Goal: Task Accomplishment & Management: Complete application form

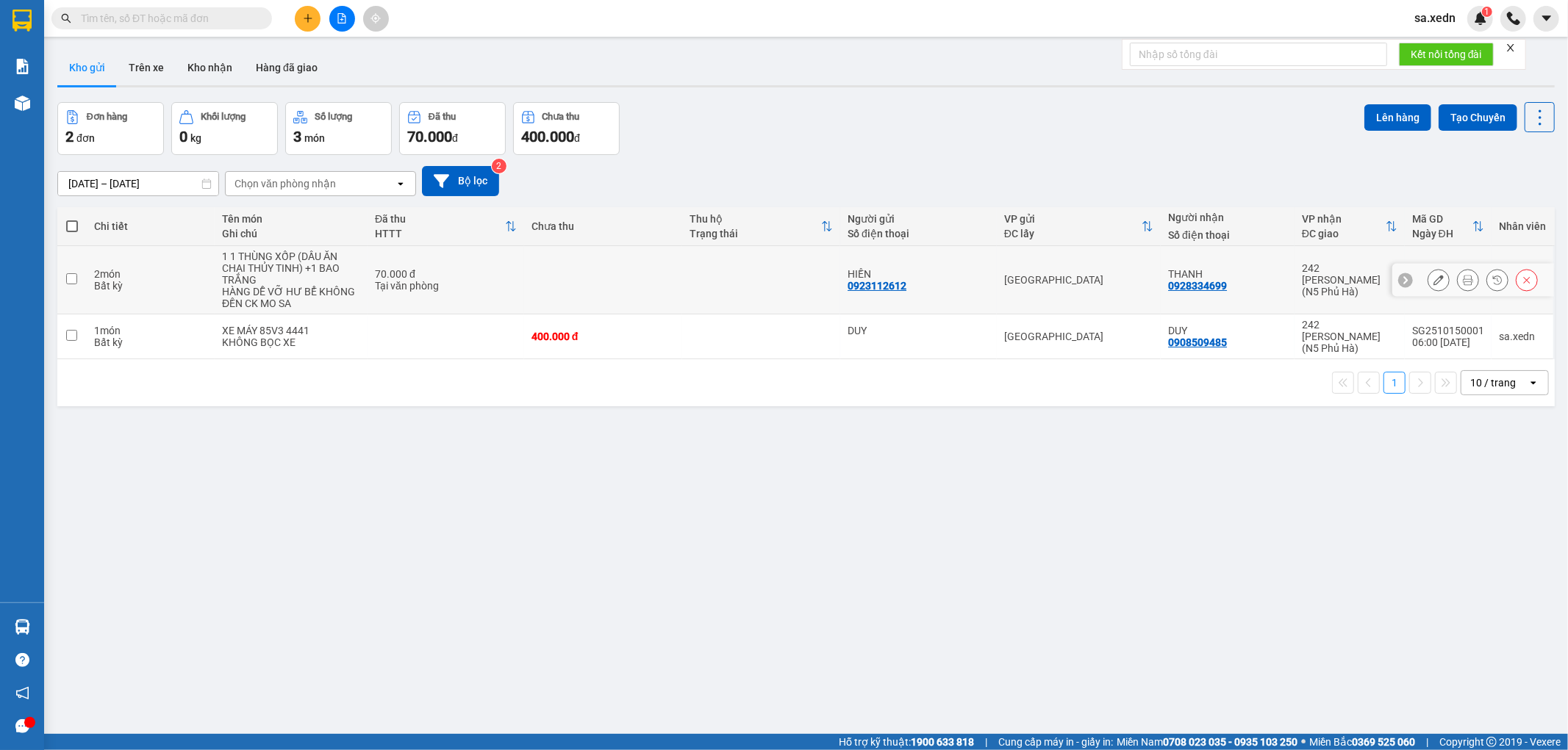
click at [71, 279] on input "checkbox" at bounding box center [72, 279] width 11 height 11
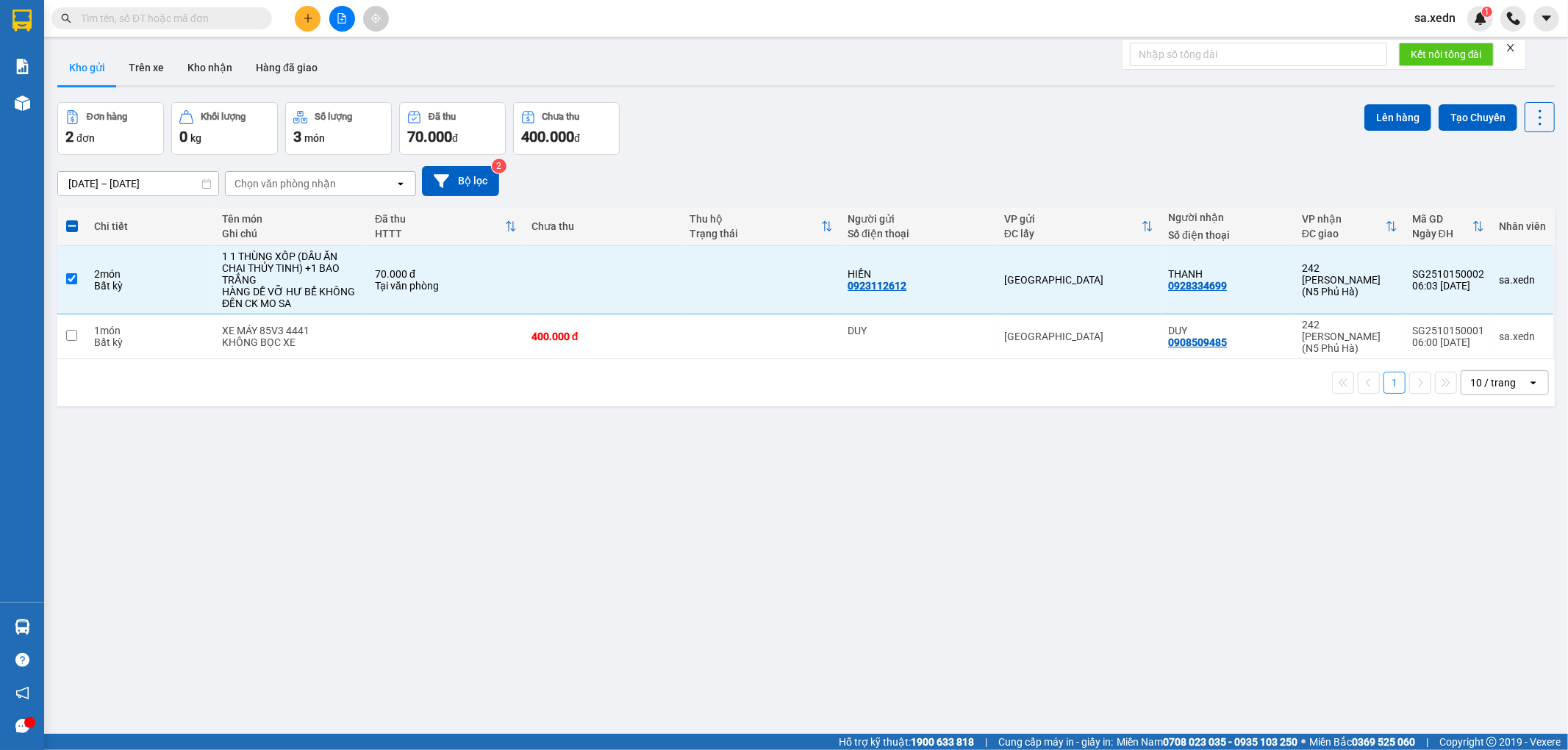
click at [1145, 136] on div "Đơn hàng 2 đơn Khối lượng 0 kg Số lượng 3 món Đã thu 70.000 đ Chưa thu 400.000 …" at bounding box center [806, 128] width 1497 height 53
click at [64, 277] on td at bounding box center [72, 280] width 29 height 68
checkbox input "false"
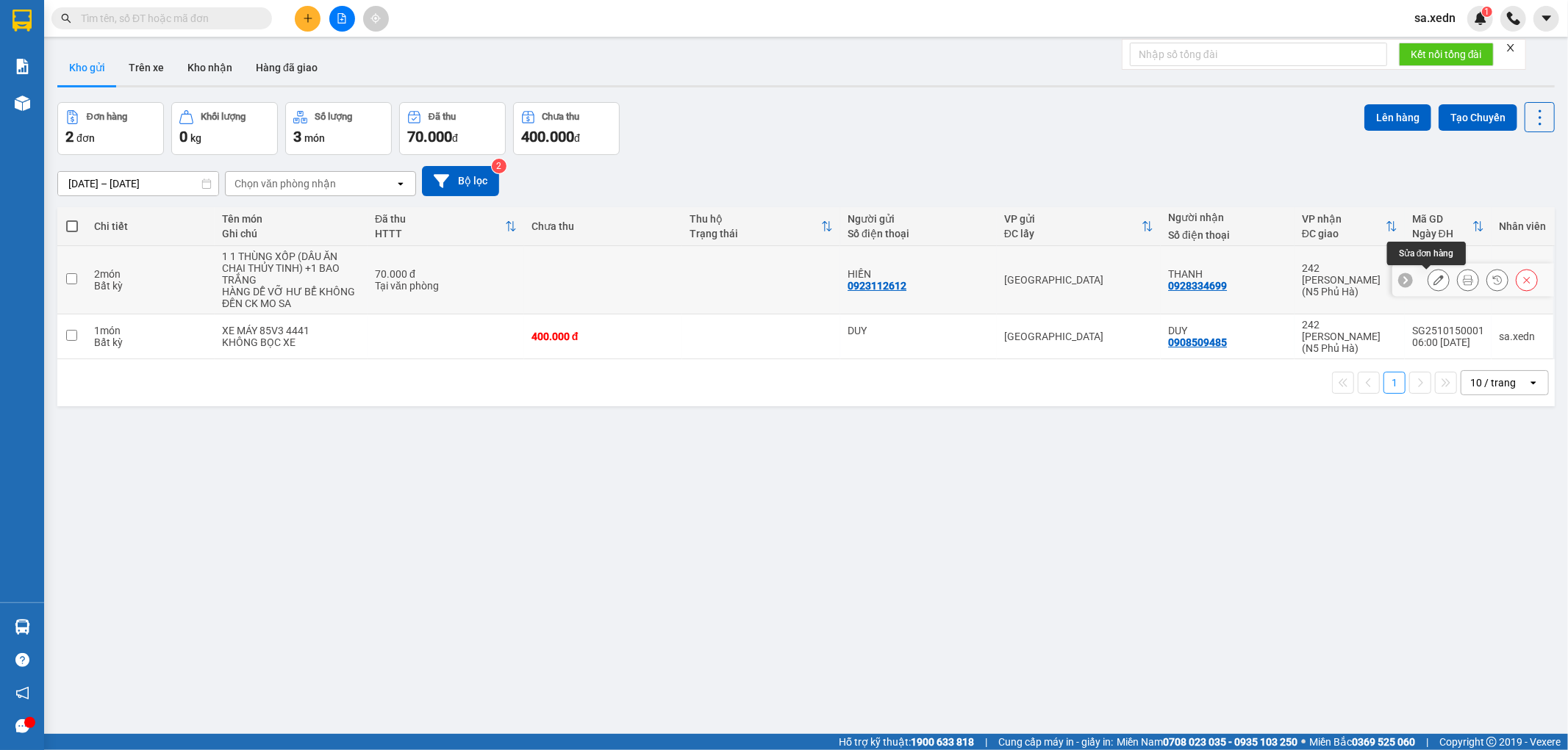
click at [1433, 284] on icon at bounding box center [1438, 279] width 10 height 10
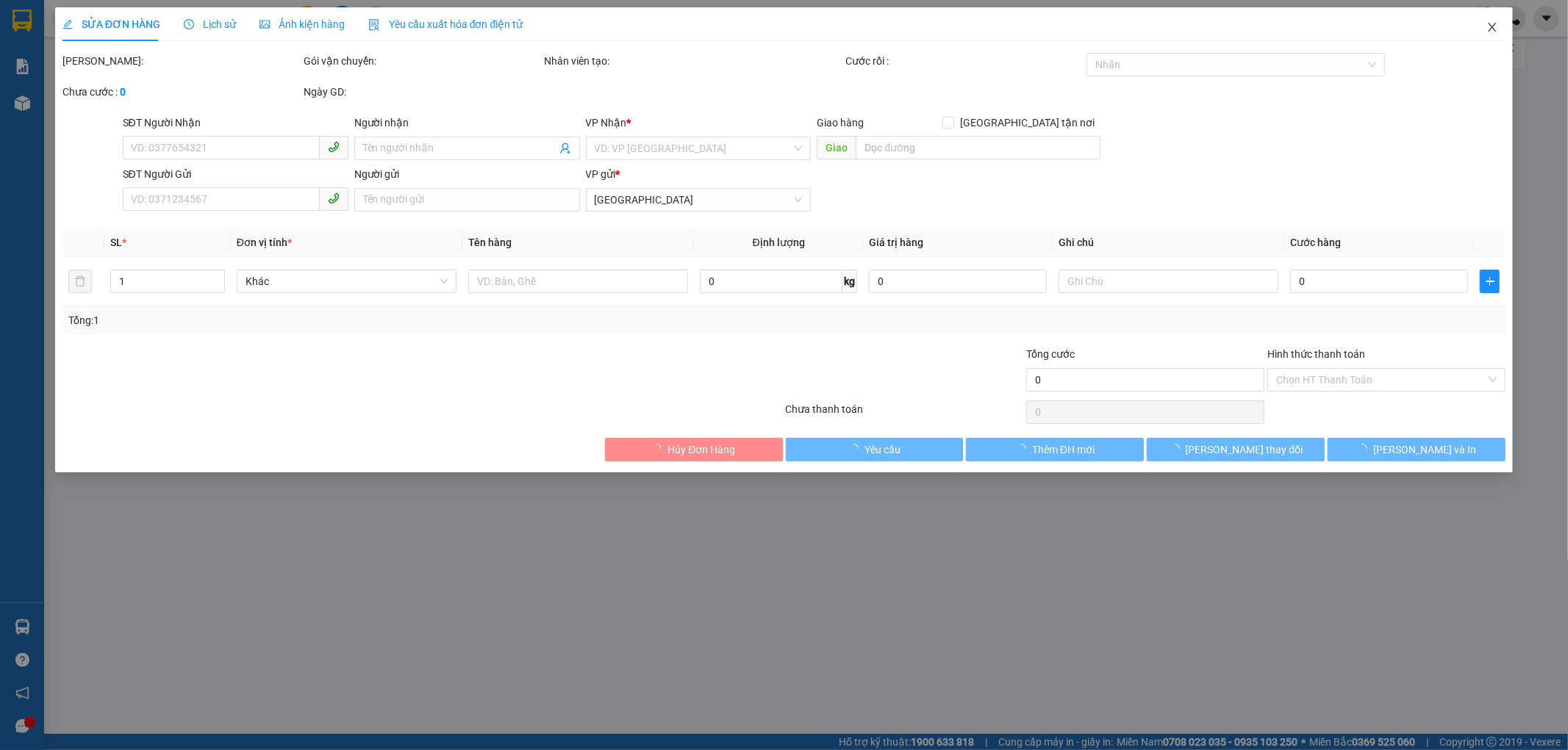
click at [1487, 30] on icon "close" at bounding box center [1491, 27] width 12 height 12
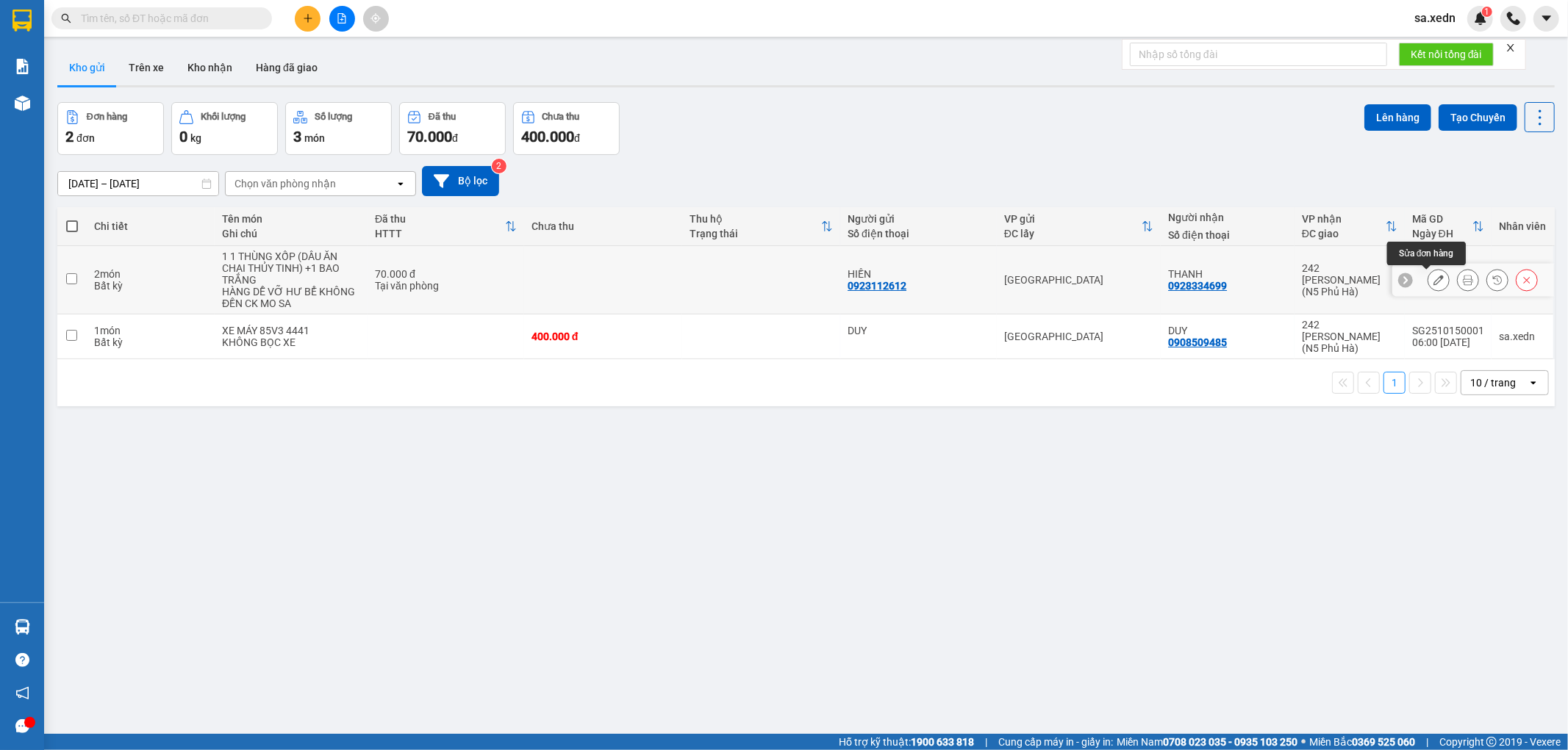
click at [1433, 282] on icon at bounding box center [1438, 279] width 10 height 10
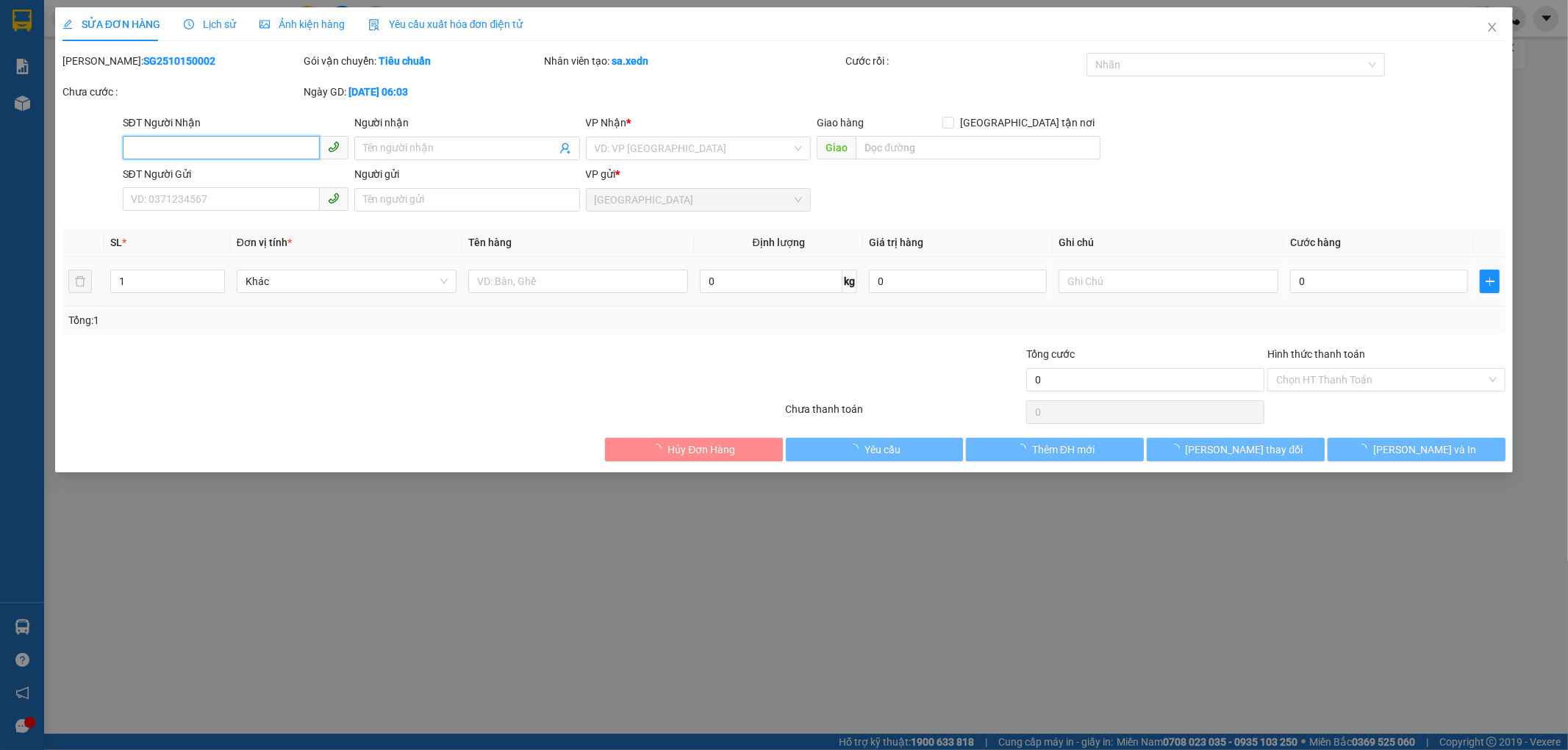
type input "0928334699"
type input "THANH"
type input "0923112612"
type input "HIỀN"
type input "70.000"
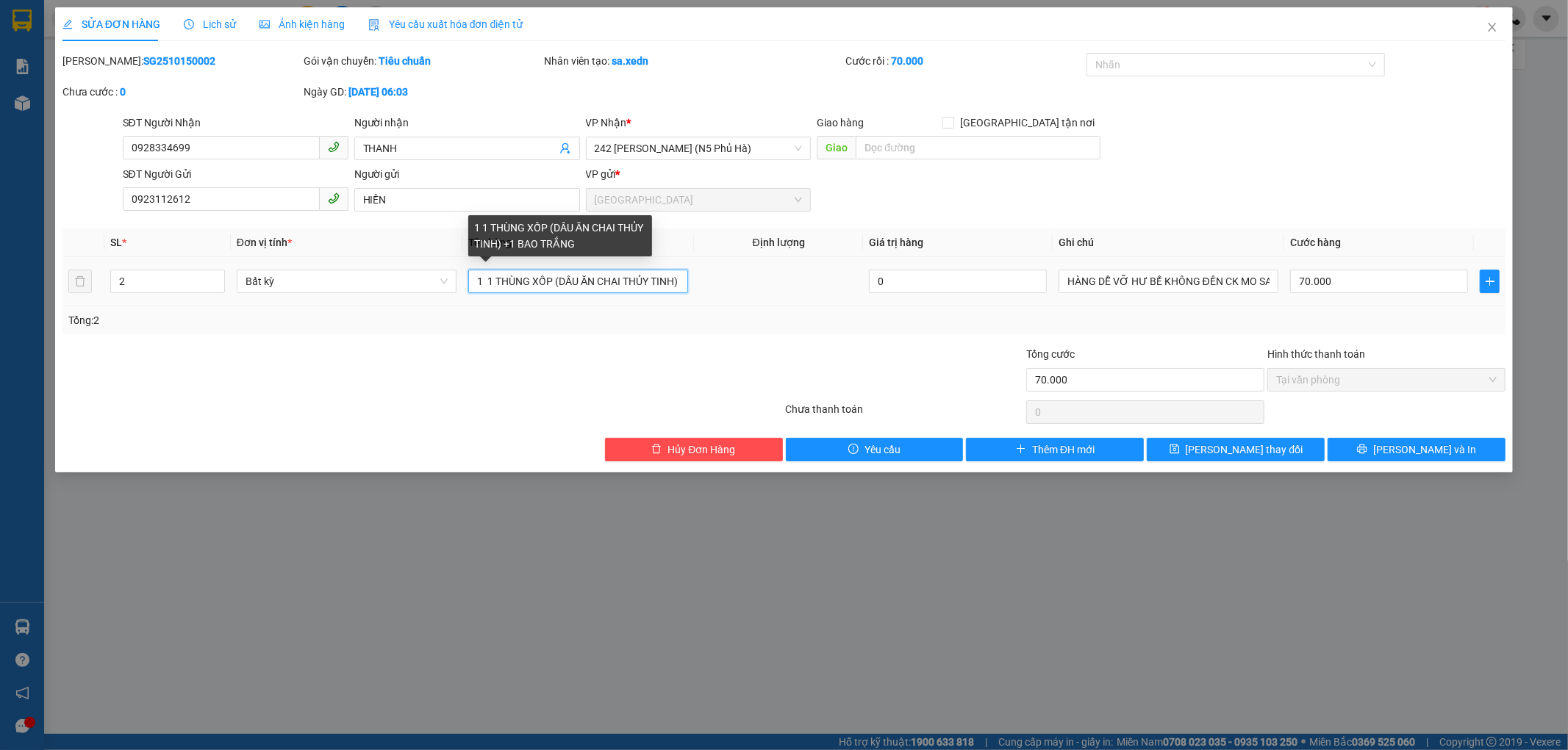
click at [481, 281] on input "1 1 THÙNG XỐP (DẦU ĂN CHAI THỦY TINH) +1 BAO TRẮNG" at bounding box center [578, 282] width 219 height 24
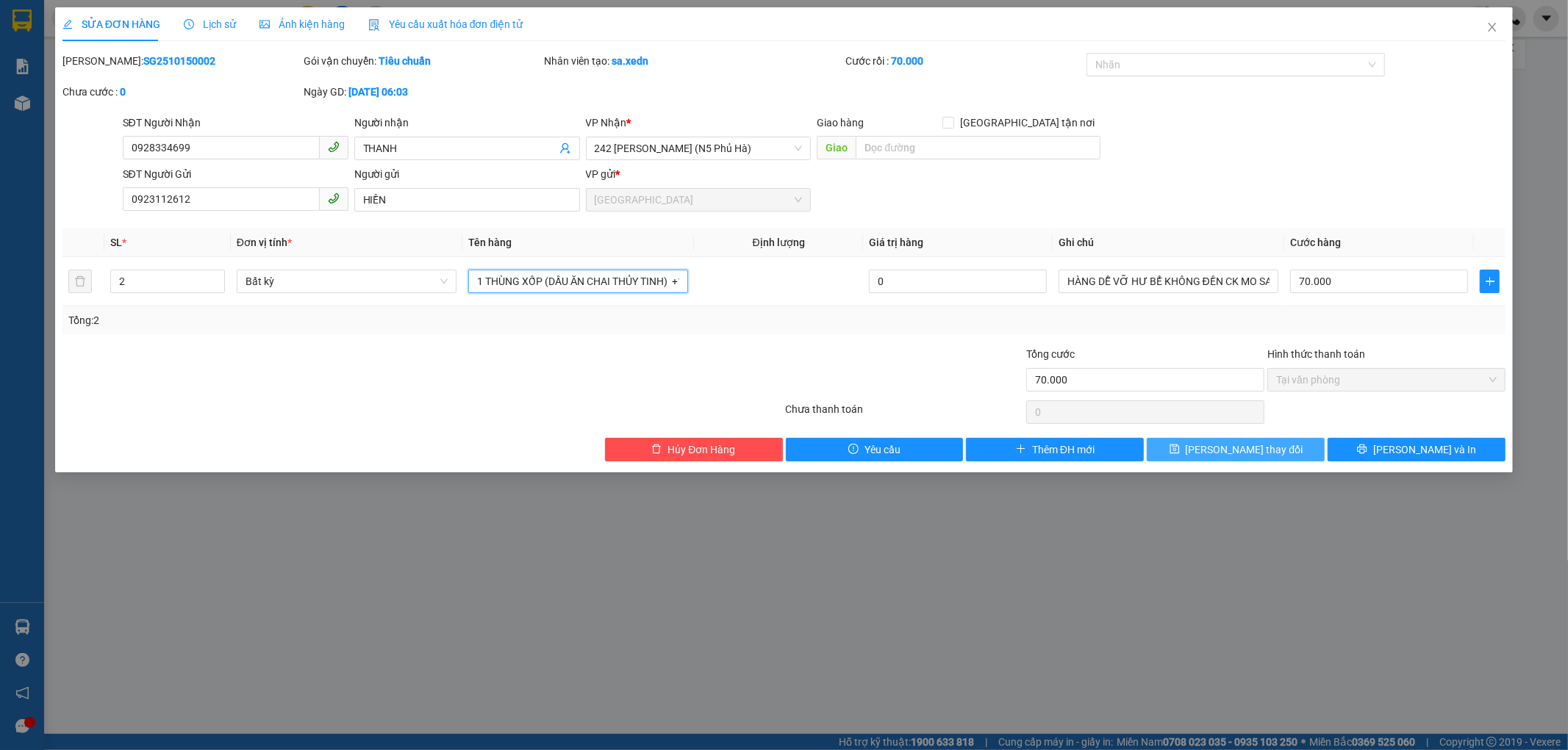
type input "1 THÙNG XỐP (DẦU ĂN CHAI THỦY TINH) +1 BAO TRẮNG"
click at [1287, 454] on button "[PERSON_NAME] thay đổi" at bounding box center [1235, 450] width 178 height 24
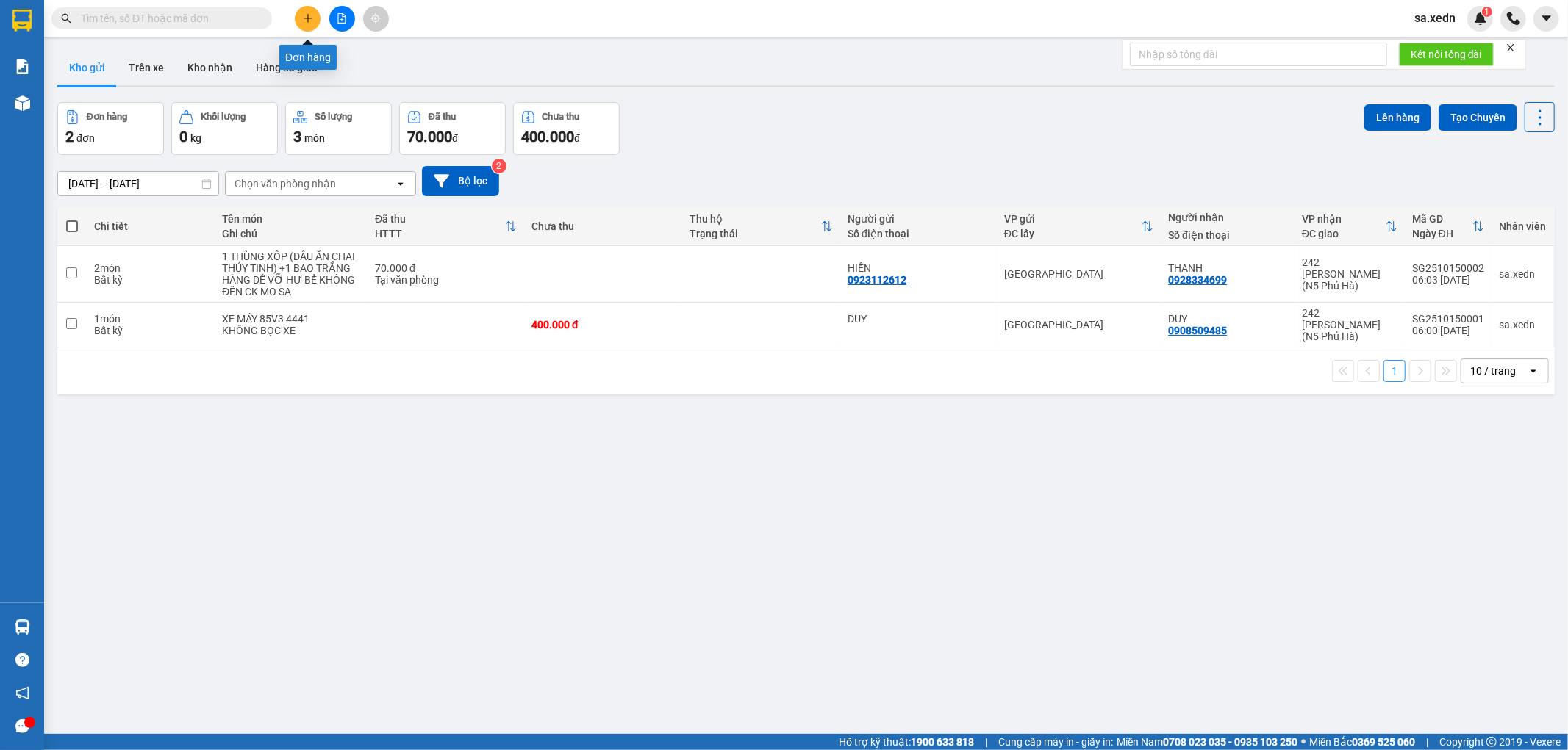
click at [305, 17] on icon "plus" at bounding box center [308, 18] width 10 height 10
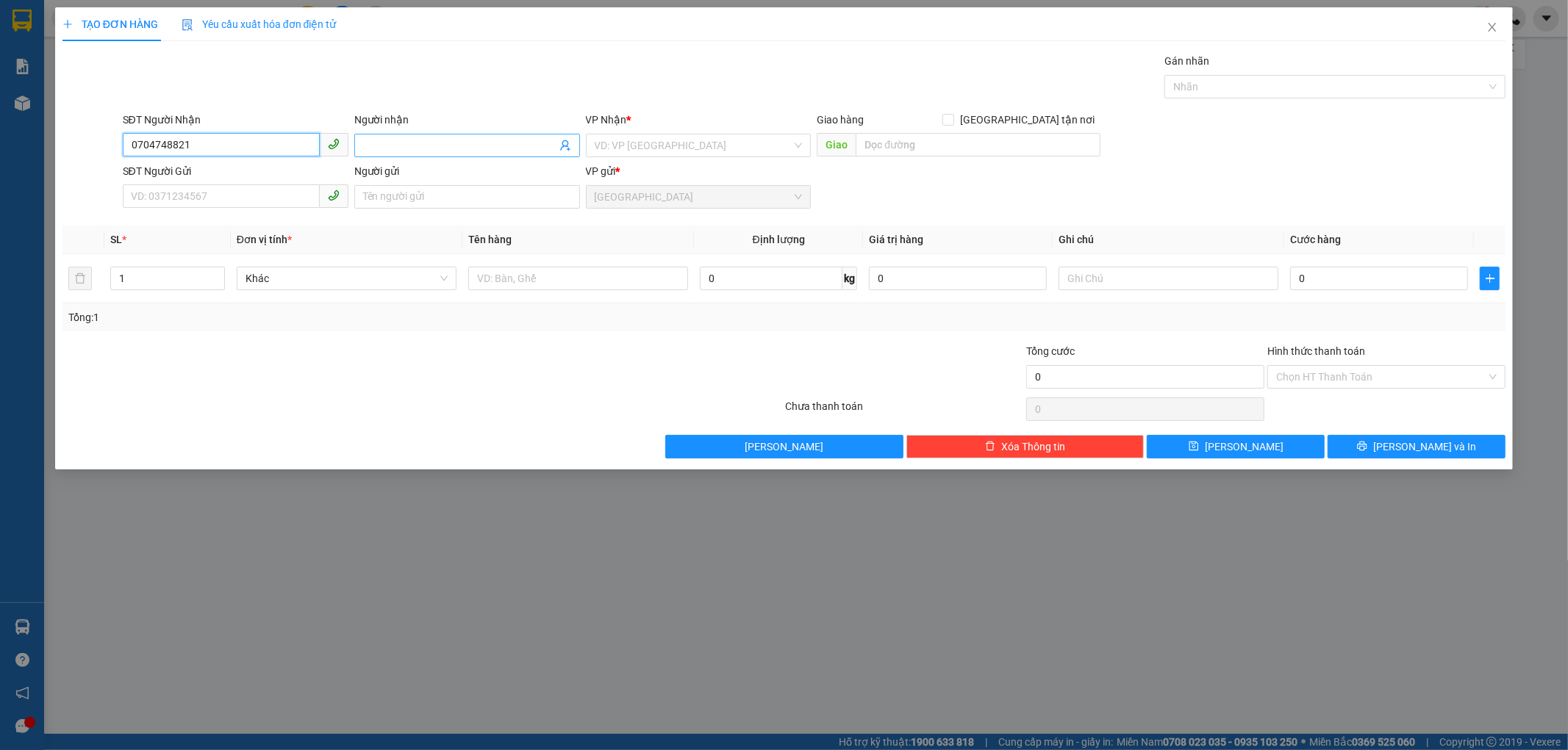
type input "0704748821"
click at [412, 142] on input "Người nhận" at bounding box center [460, 146] width 194 height 17
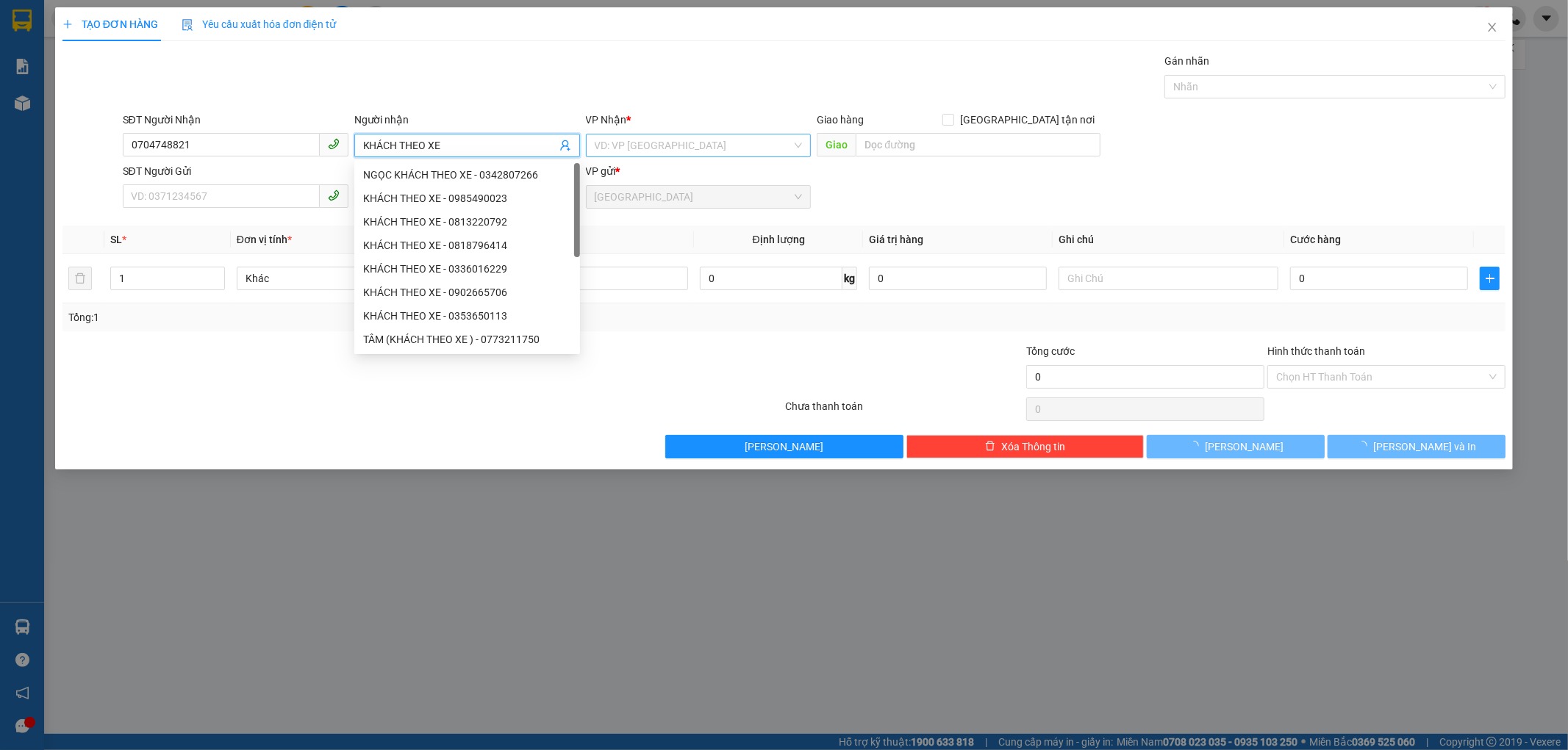
type input "KHÁCH THEO XE"
click at [712, 147] on input "search" at bounding box center [693, 146] width 197 height 22
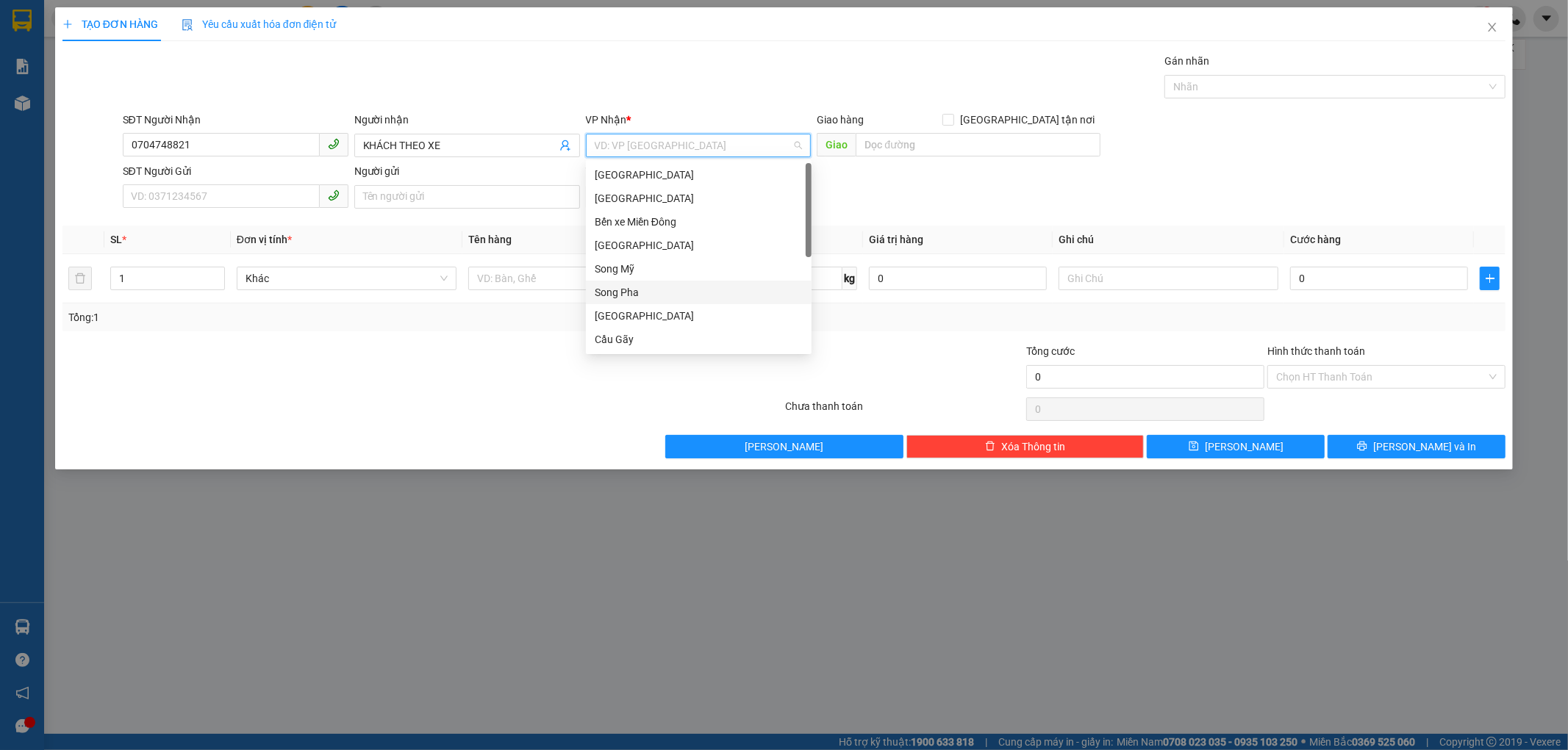
scroll to position [211, 0]
click at [637, 336] on div "242 [PERSON_NAME] (N5 Phủ Hà)" at bounding box center [699, 340] width 208 height 17
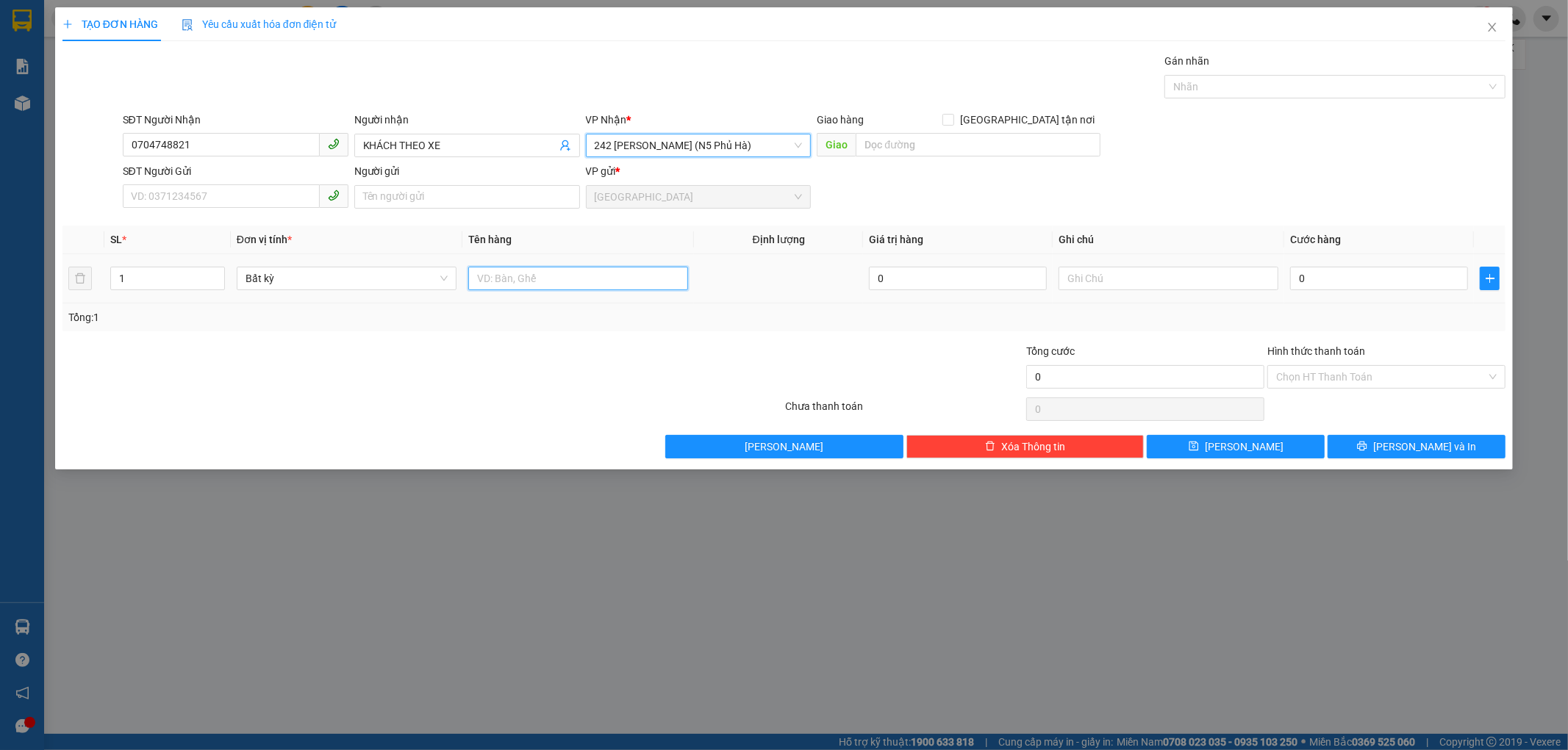
click at [489, 289] on input "text" at bounding box center [578, 278] width 219 height 24
type input "KHÁCH THEO XE ( CÓ BAO XE )"
click at [1307, 281] on input "0" at bounding box center [1378, 278] width 178 height 24
type input "6"
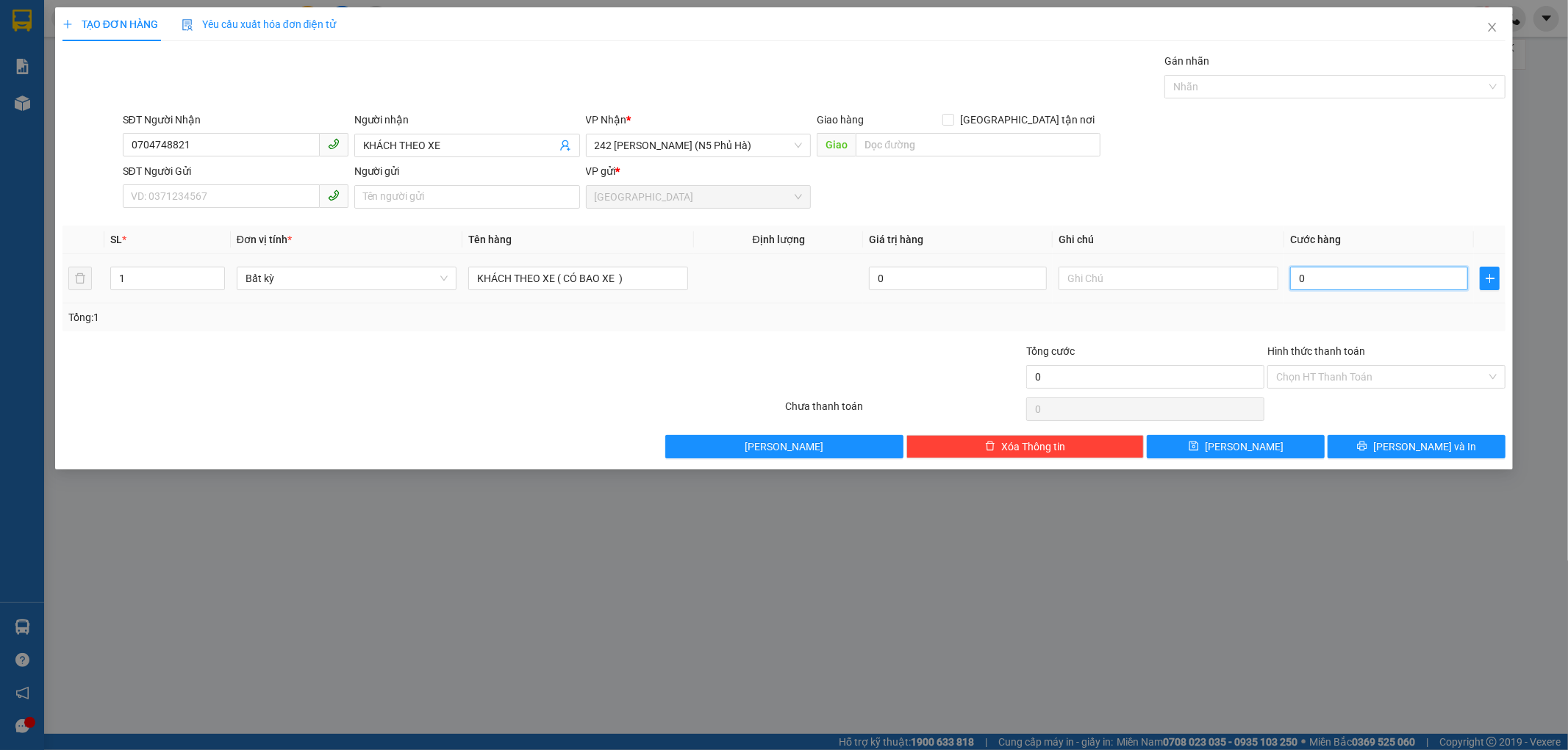
type input "6"
type input "60"
type input "600"
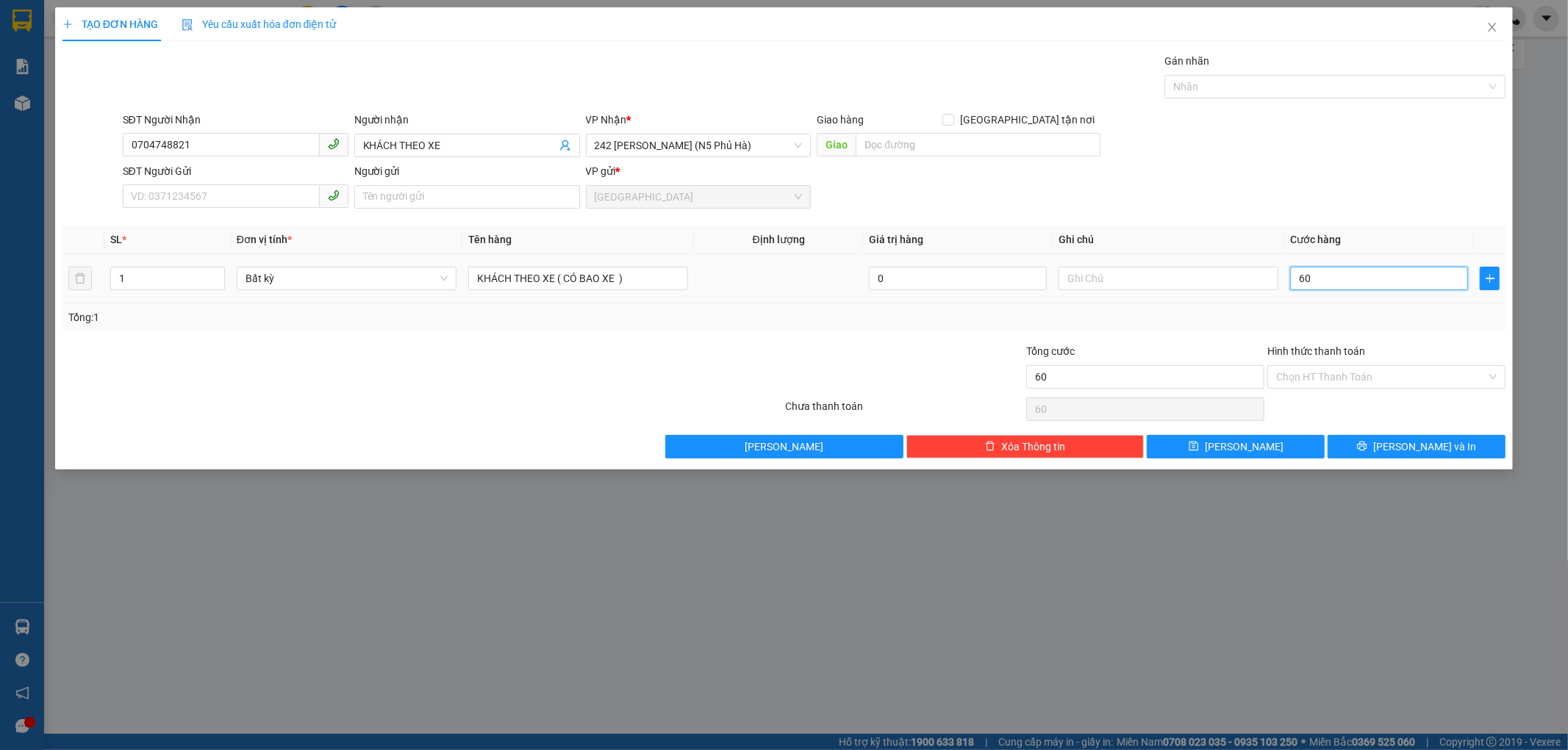
type input "600"
type input "600.000"
click at [1191, 365] on input "600.000" at bounding box center [1145, 377] width 238 height 24
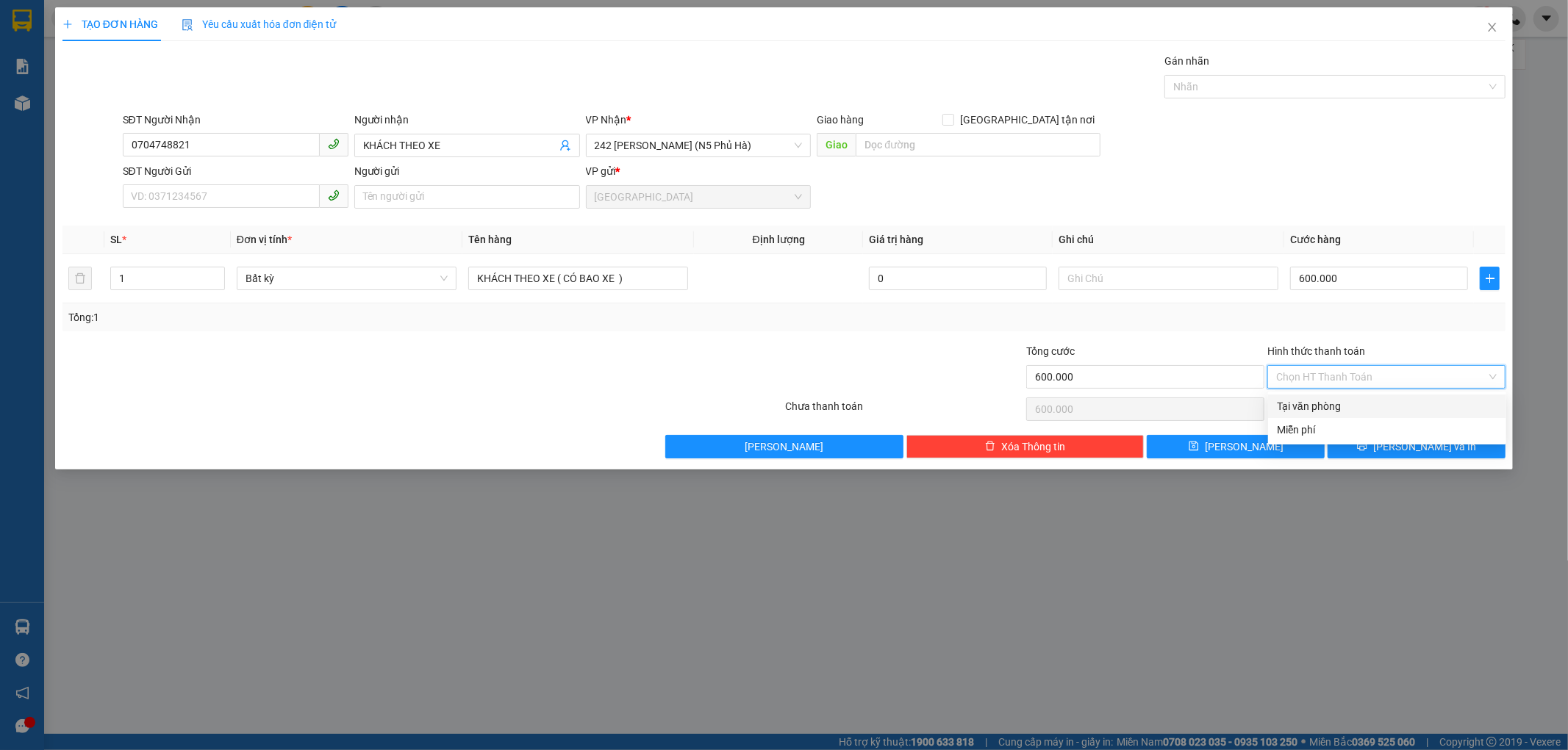
click at [1309, 377] on input "Hình thức thanh toán" at bounding box center [1381, 377] width 210 height 22
click at [1305, 398] on div "Tại văn phòng" at bounding box center [1386, 406] width 220 height 17
type input "0"
click at [1352, 451] on button "[PERSON_NAME] và In" at bounding box center [1416, 447] width 178 height 24
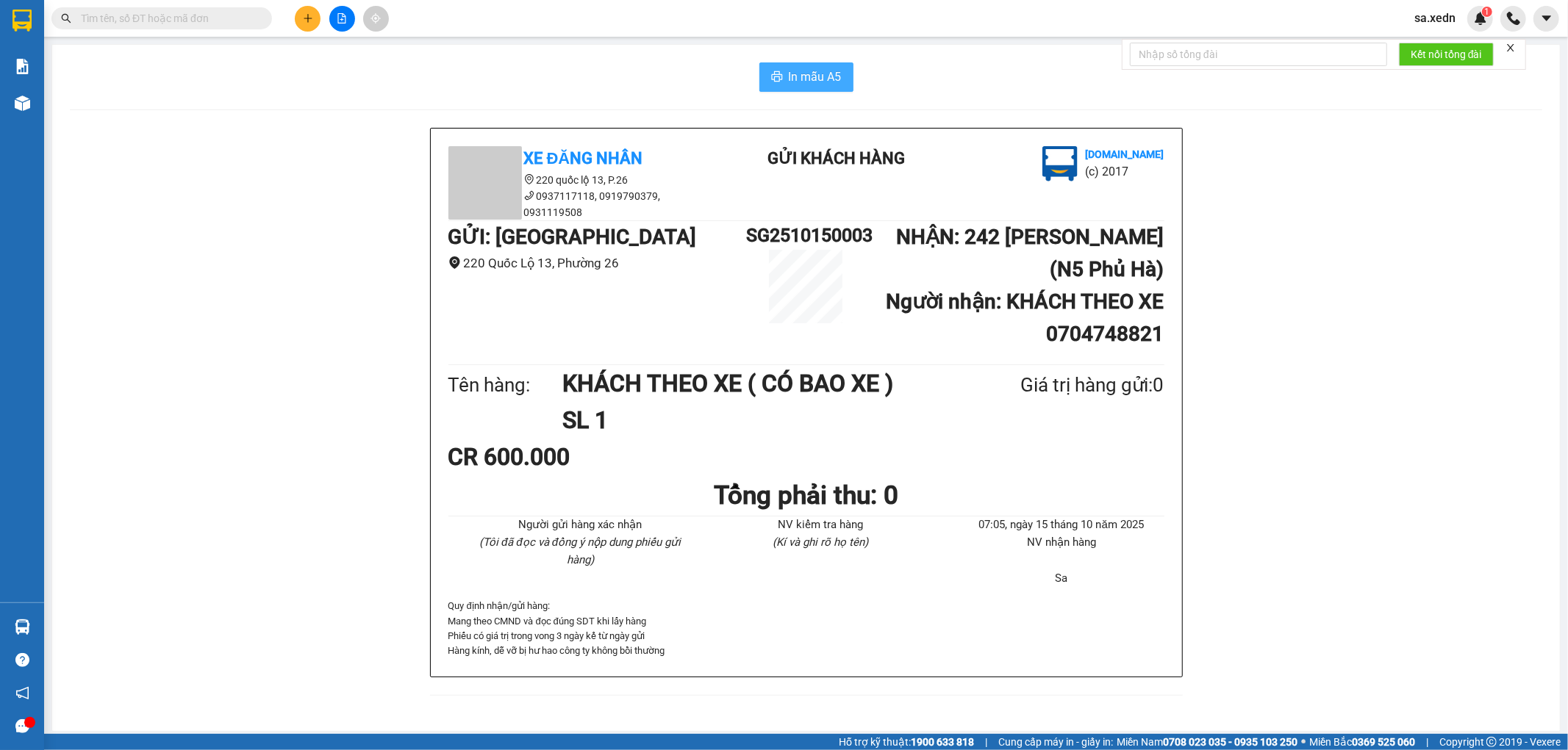
click at [800, 69] on span "In mẫu A5" at bounding box center [815, 76] width 53 height 18
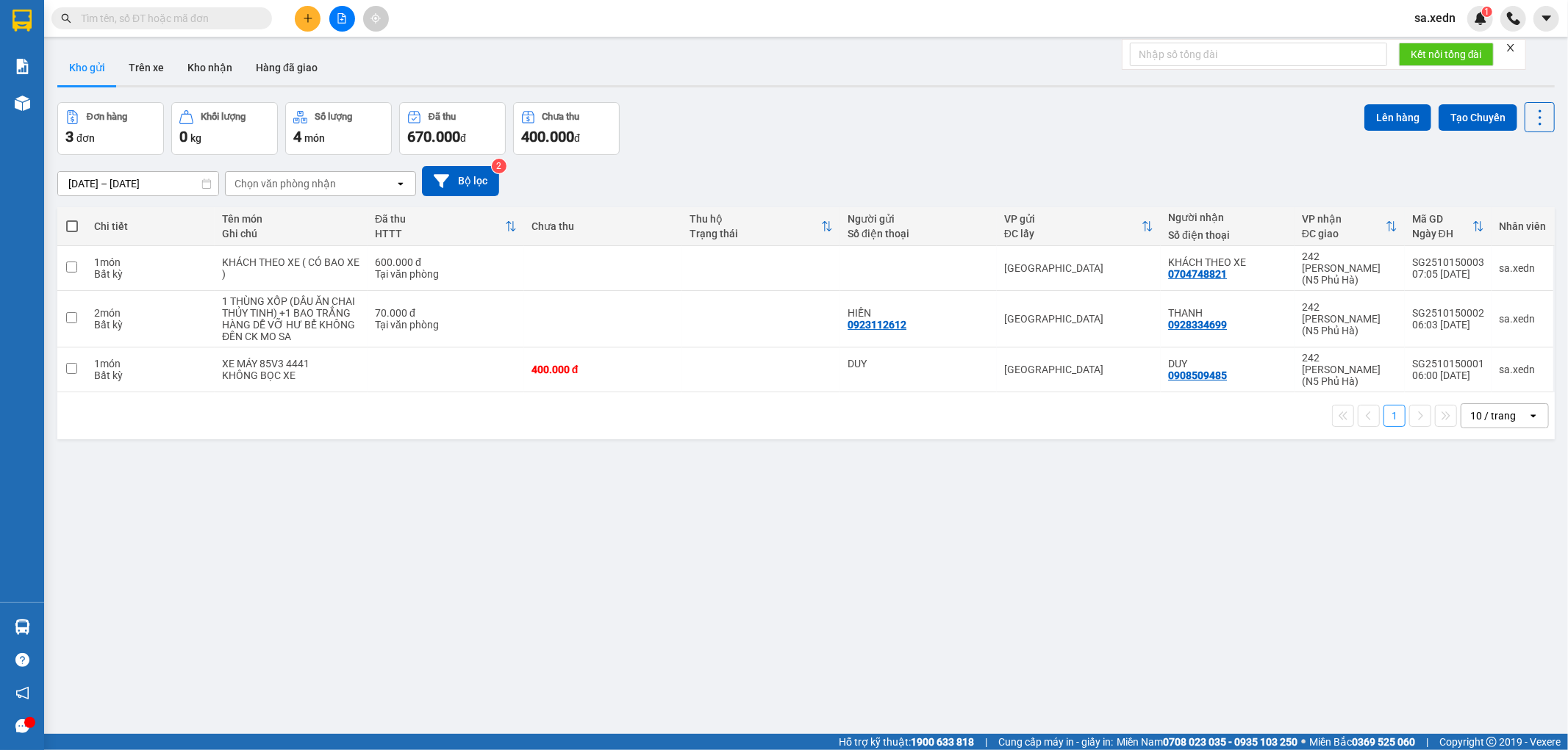
click at [216, 24] on input "text" at bounding box center [168, 18] width 173 height 17
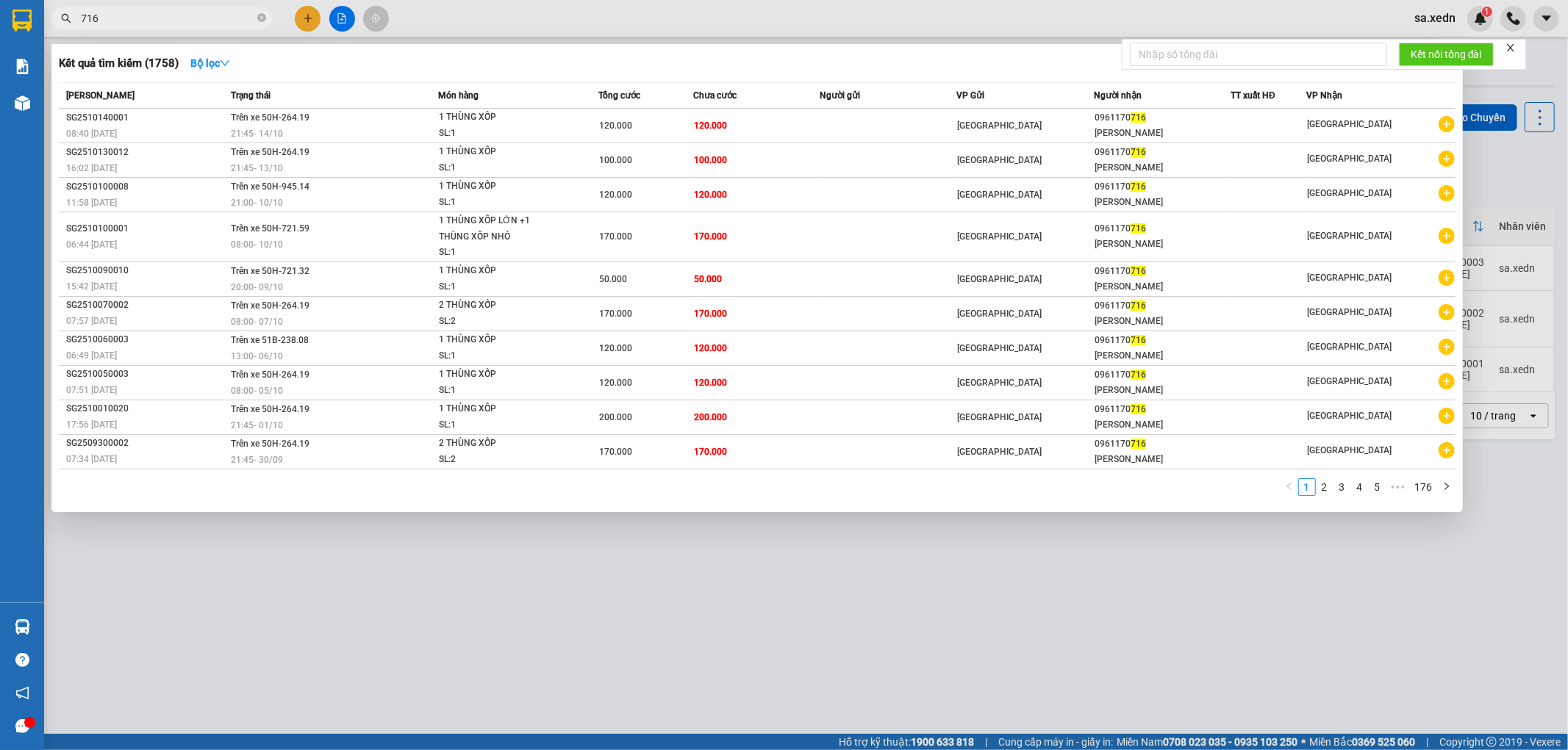
type input "716"
click at [311, 24] on div at bounding box center [784, 375] width 1568 height 750
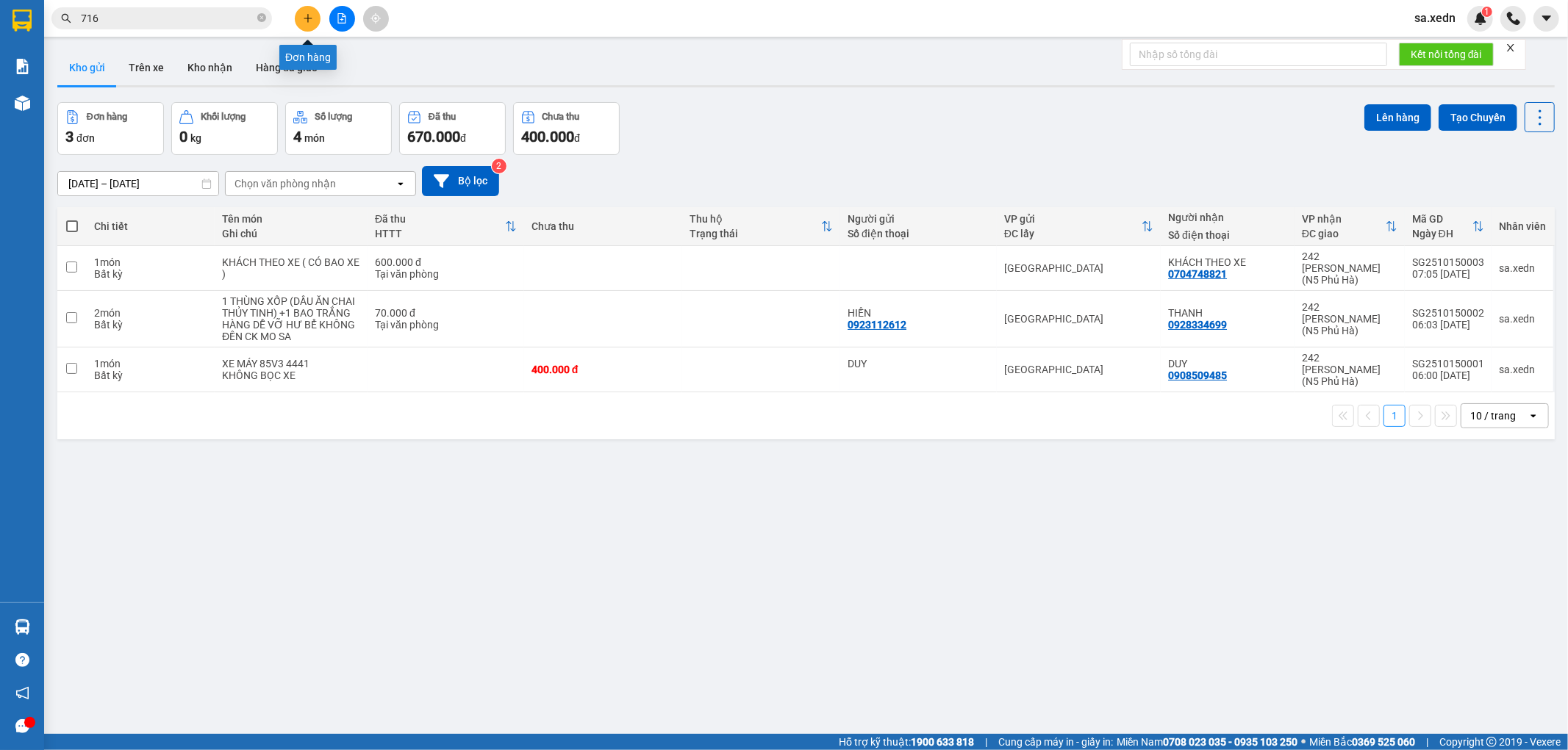
click at [307, 6] on button at bounding box center [308, 18] width 26 height 26
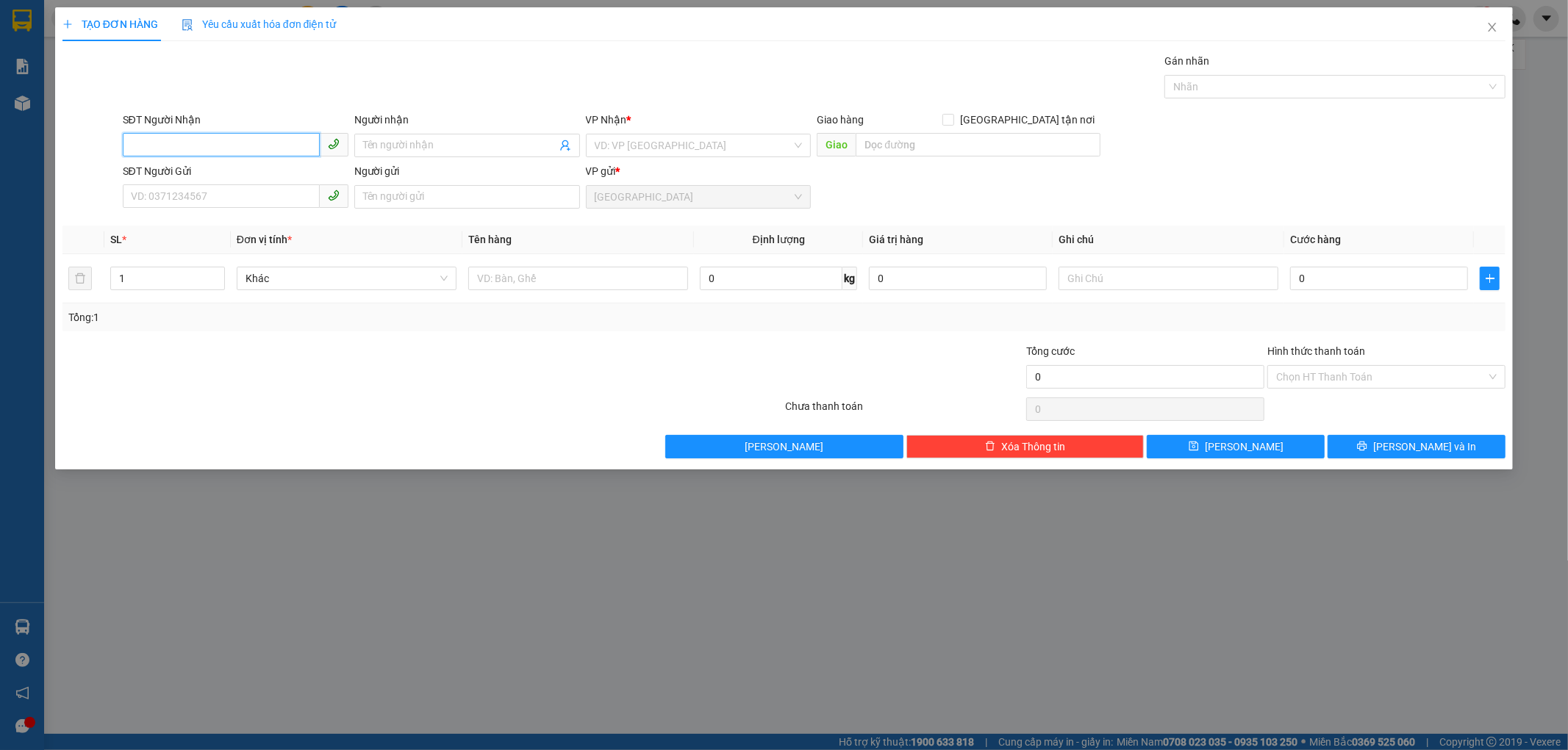
click at [253, 146] on input "SĐT Người Nhận" at bounding box center [221, 145] width 197 height 24
click at [195, 174] on div "0961170716 - [PERSON_NAME]" at bounding box center [236, 175] width 208 height 17
type input "0961170716"
type input "[PERSON_NAME]"
type input "120.000"
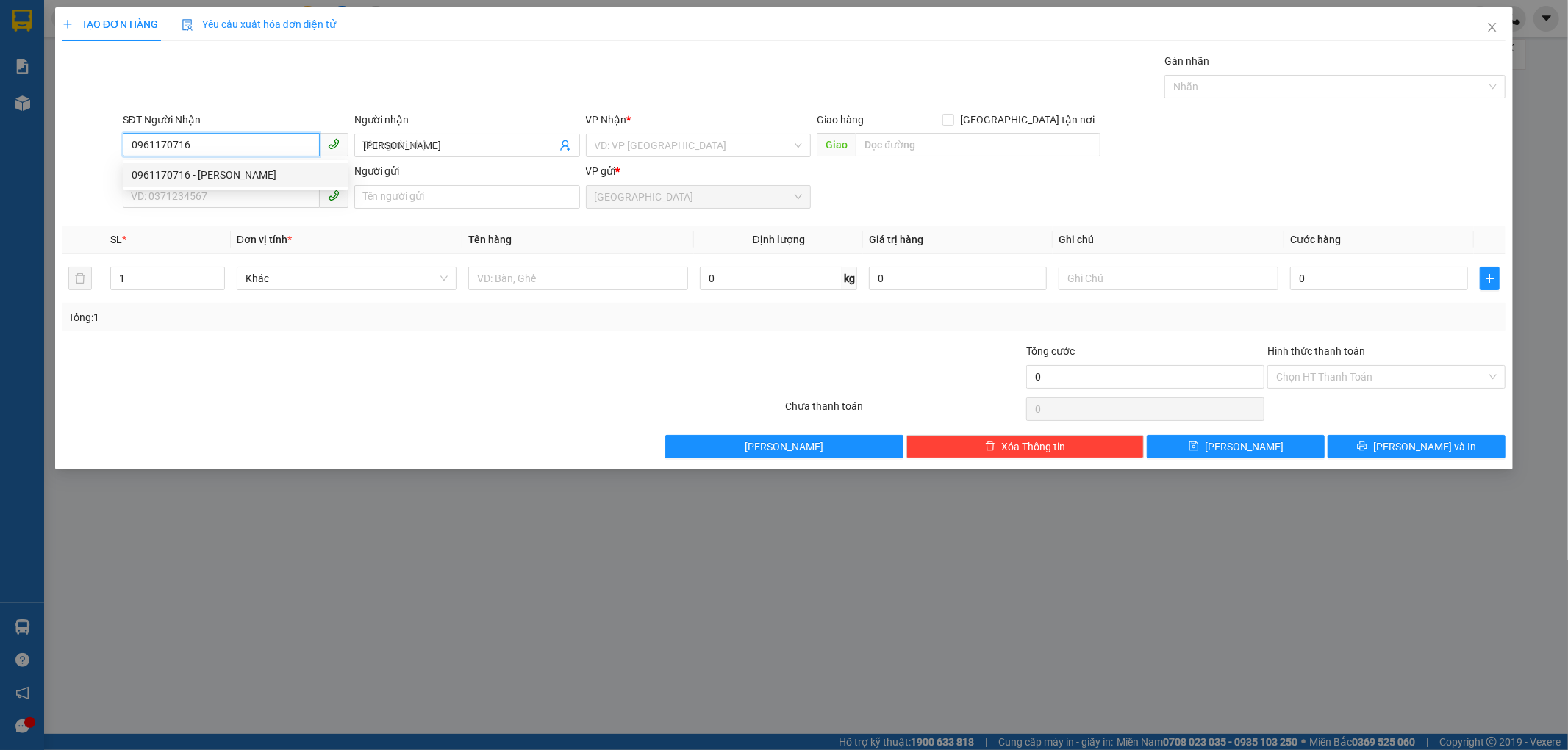
type input "120.000"
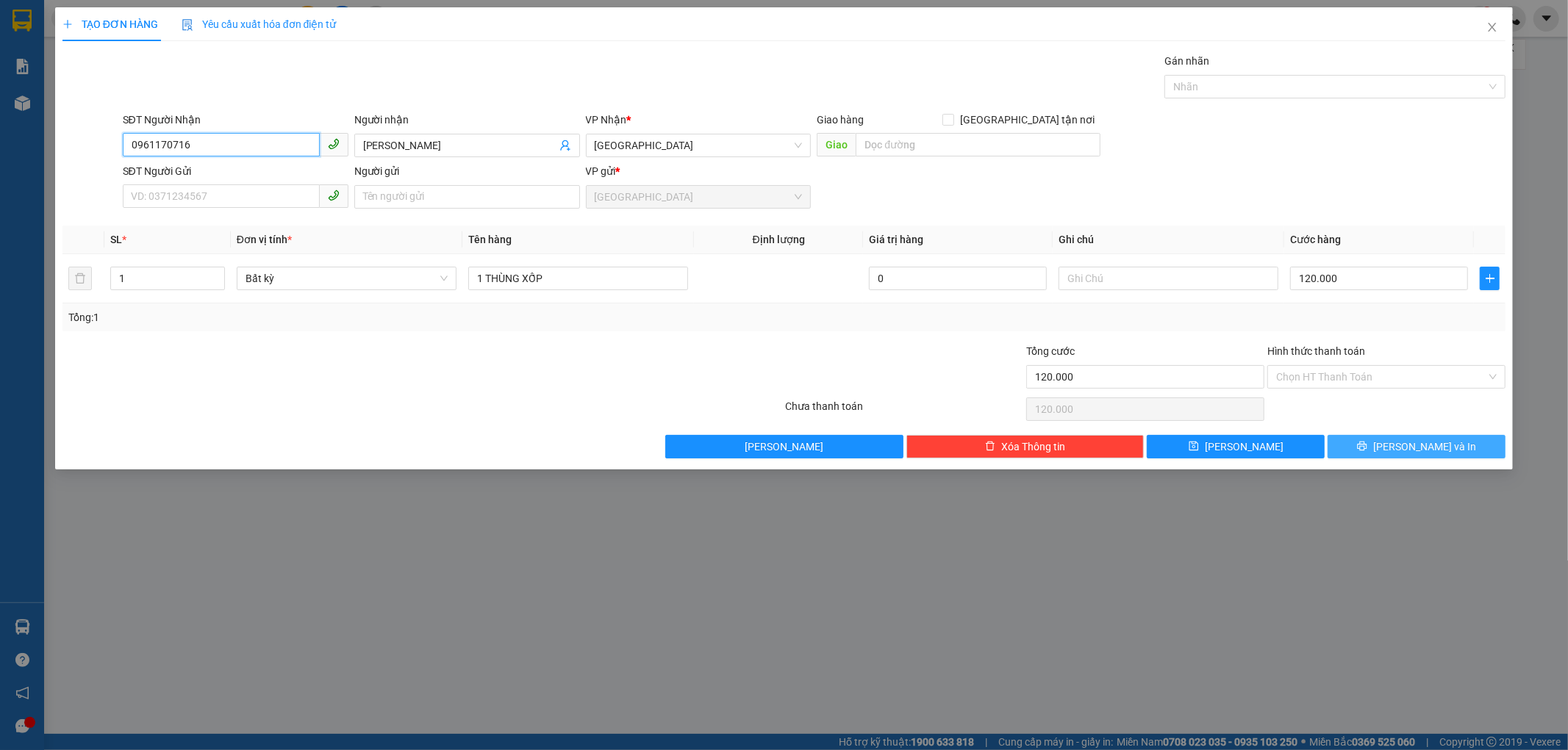
type input "0961170716"
click at [1445, 446] on button "[PERSON_NAME] và In" at bounding box center [1416, 447] width 178 height 24
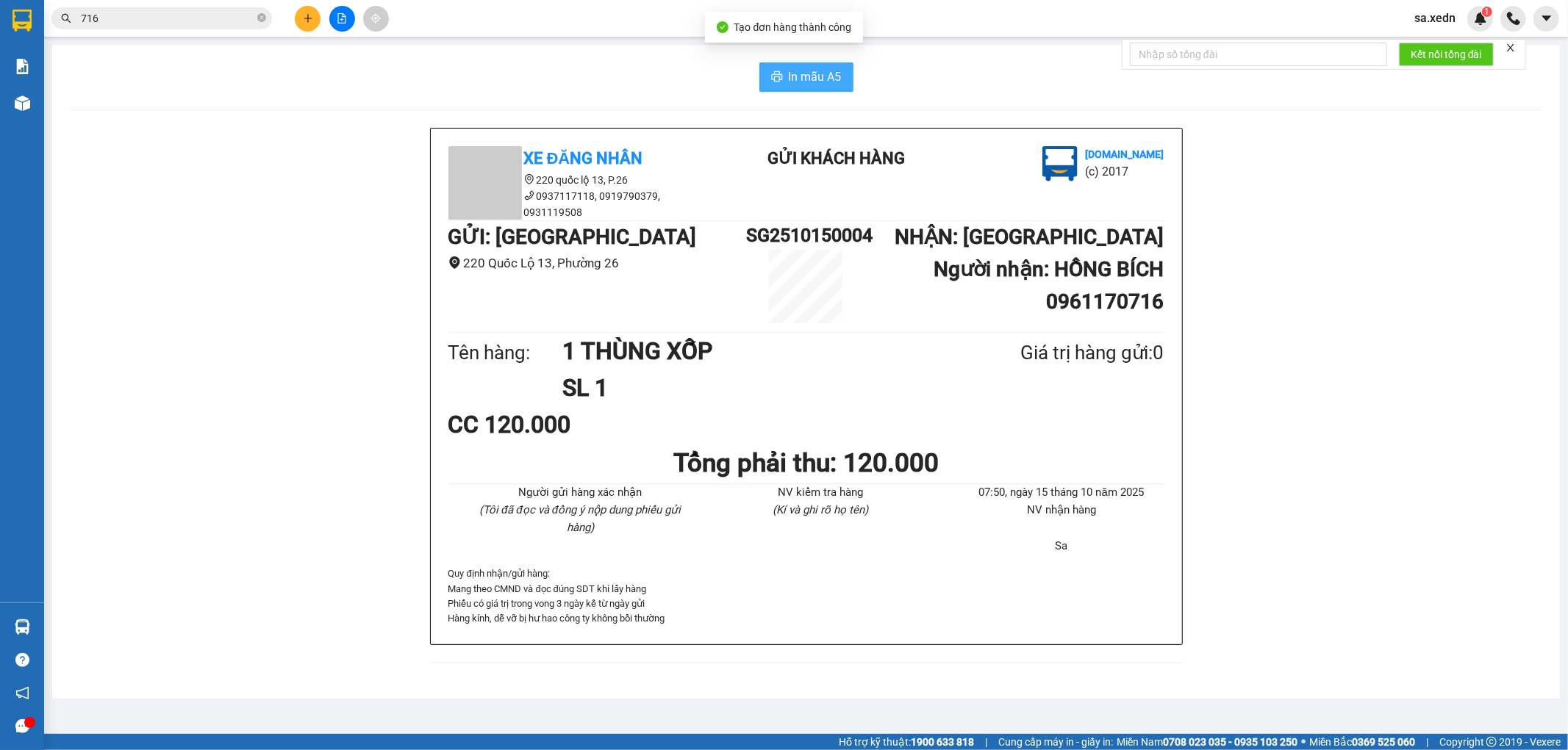
click at [807, 78] on span "In mẫu A5" at bounding box center [815, 76] width 53 height 18
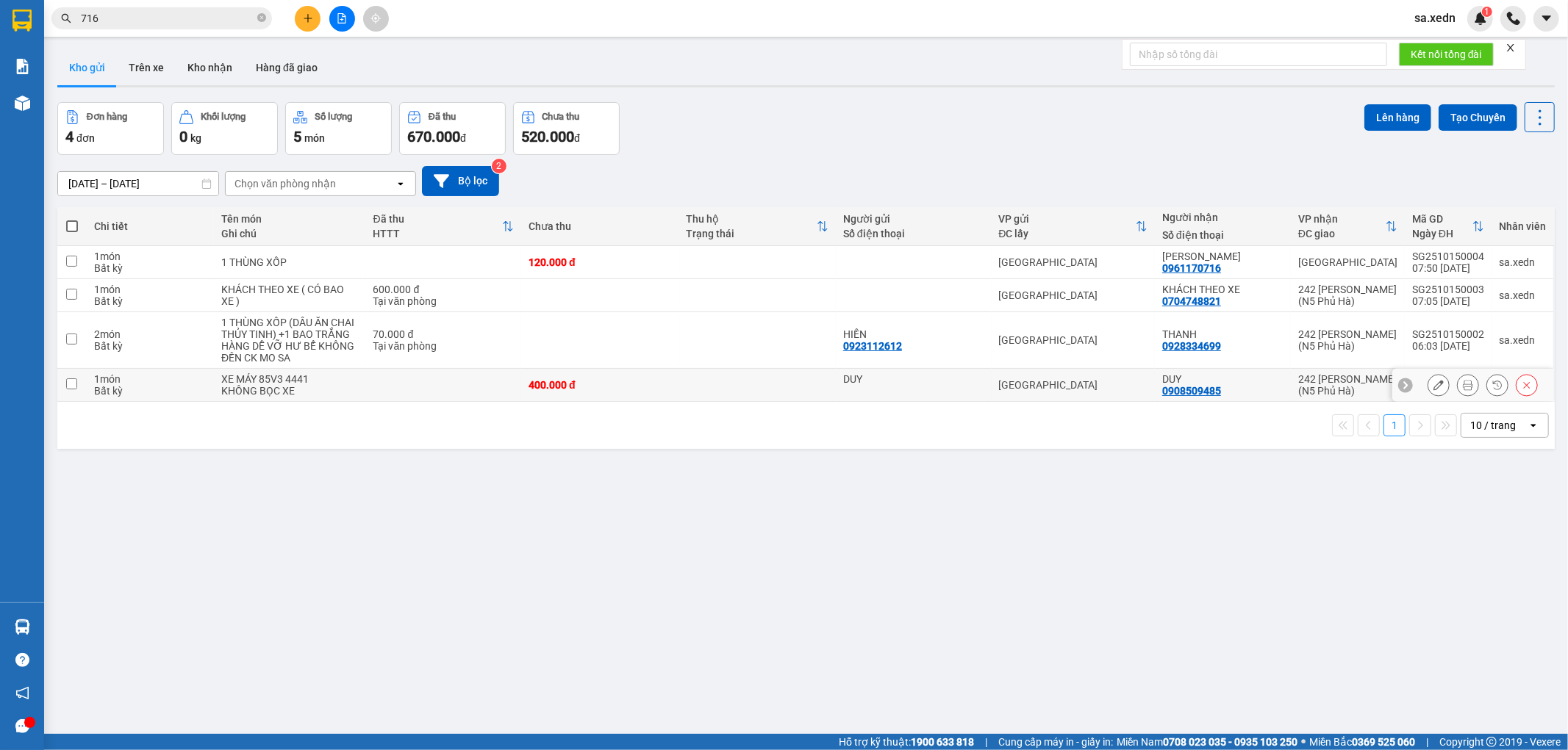
click at [72, 383] on input "checkbox" at bounding box center [72, 384] width 11 height 11
checkbox input "true"
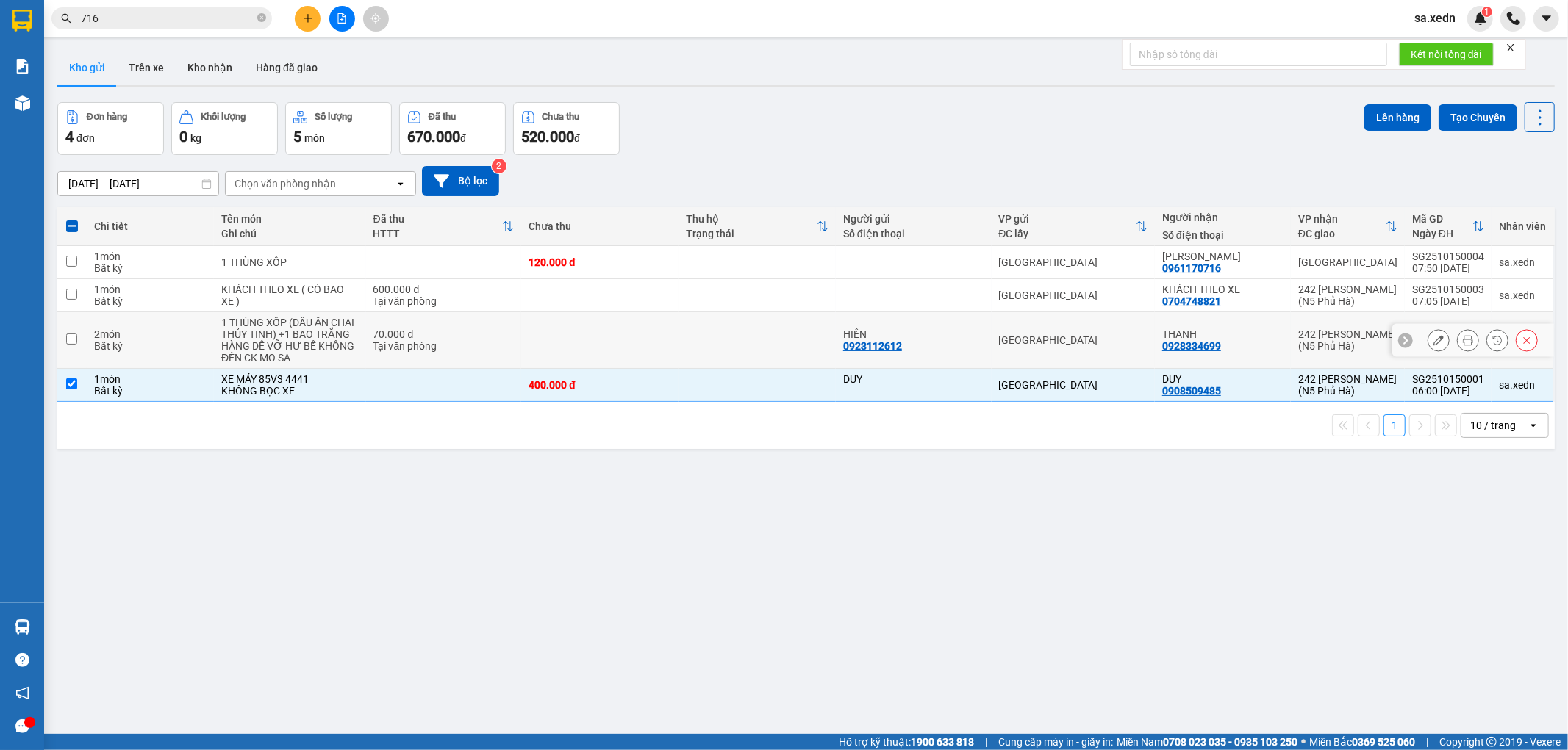
click at [74, 338] on input "checkbox" at bounding box center [72, 339] width 11 height 11
checkbox input "true"
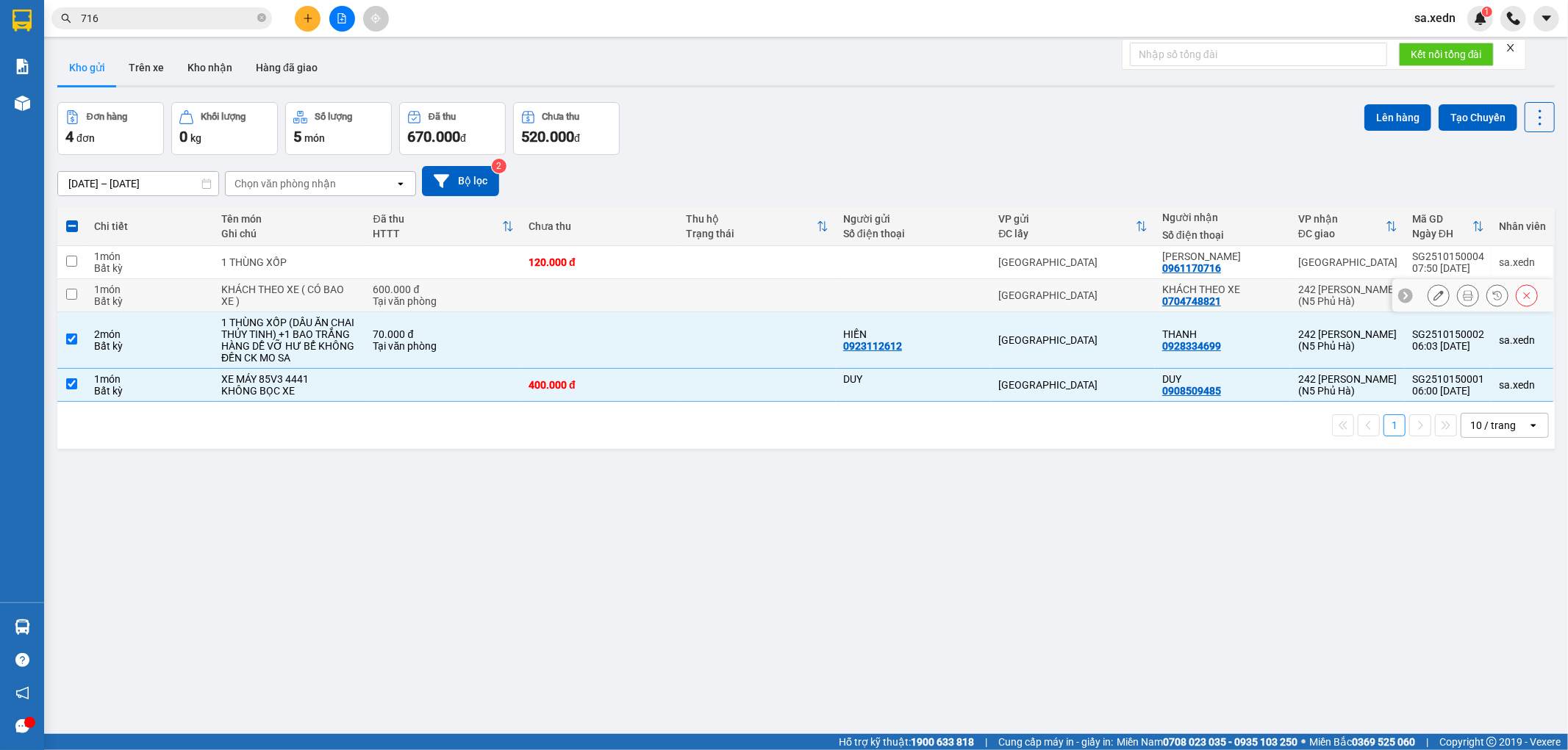
click at [74, 292] on input "checkbox" at bounding box center [72, 294] width 11 height 11
checkbox input "true"
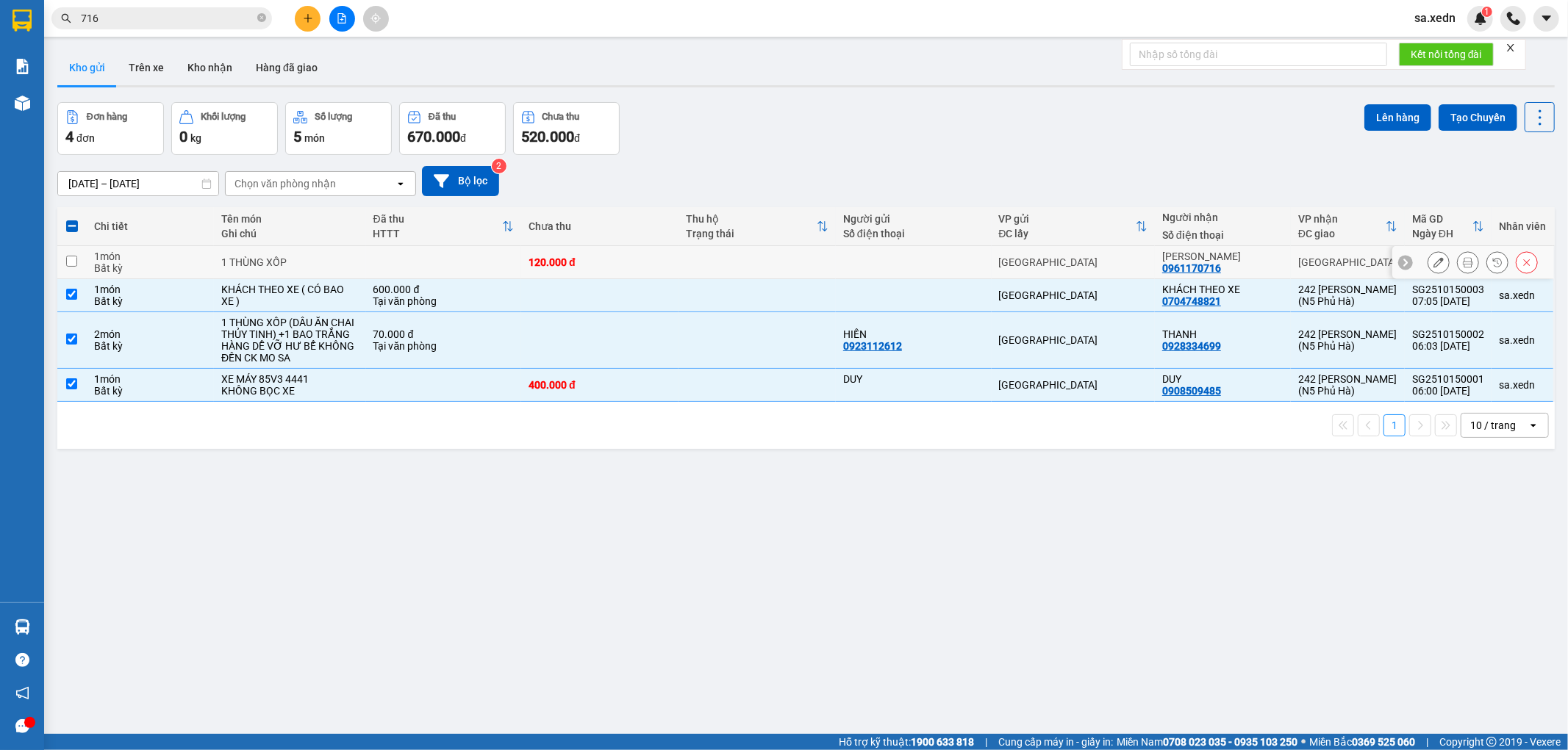
click at [74, 263] on input "checkbox" at bounding box center [72, 261] width 11 height 11
checkbox input "true"
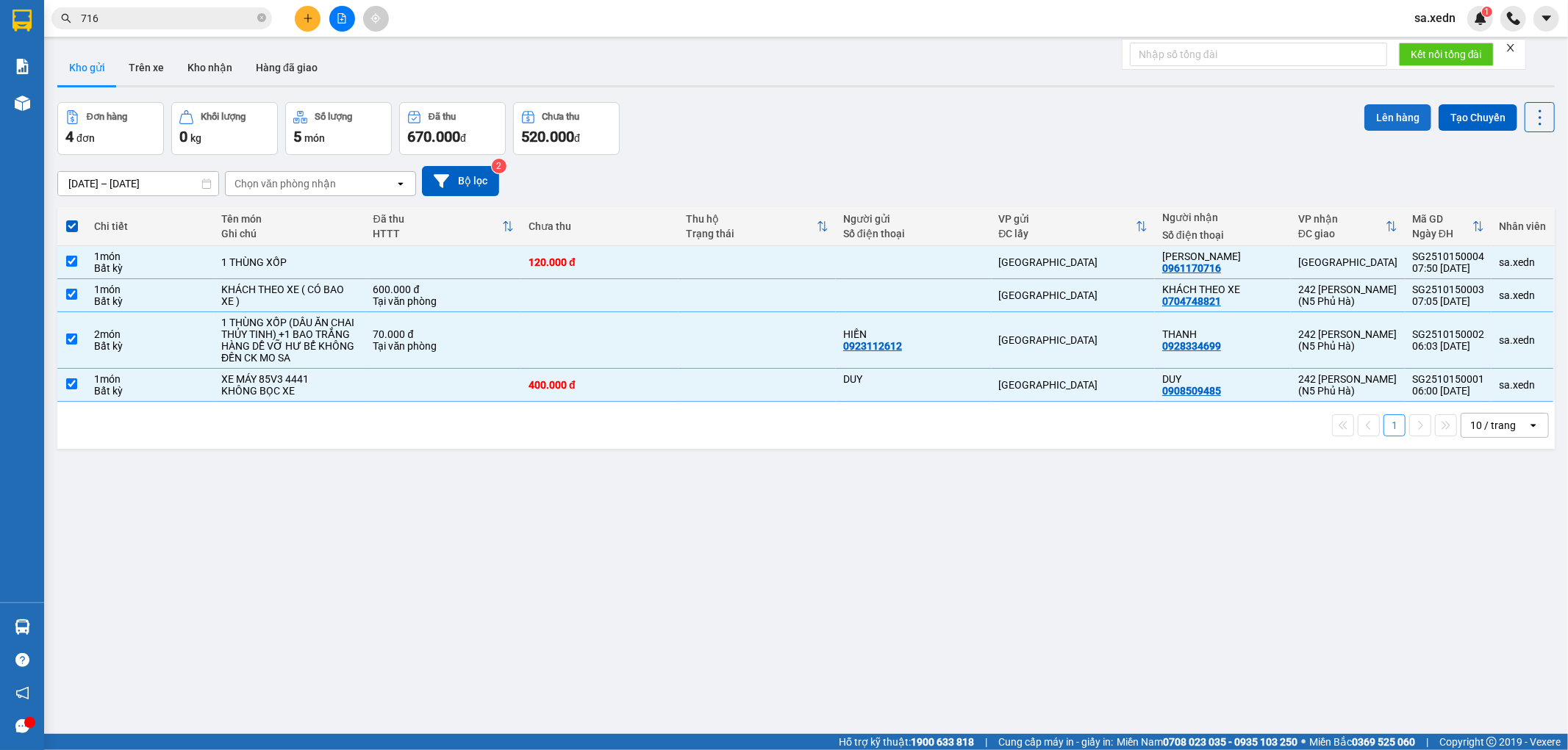
click at [1373, 111] on button "Lên hàng" at bounding box center [1397, 117] width 67 height 27
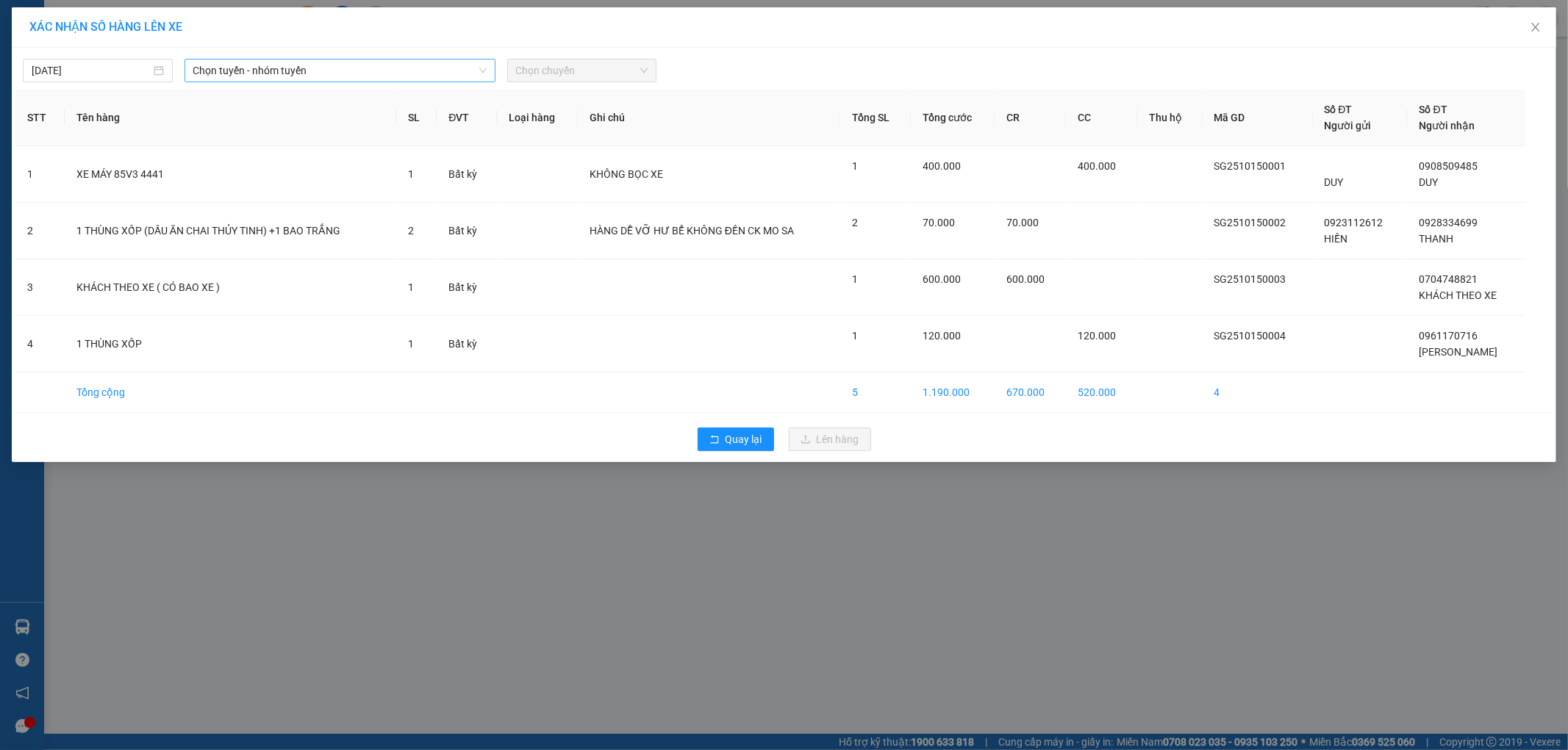
click at [304, 74] on span "Chọn tuyến - nhóm tuyến" at bounding box center [340, 71] width 293 height 22
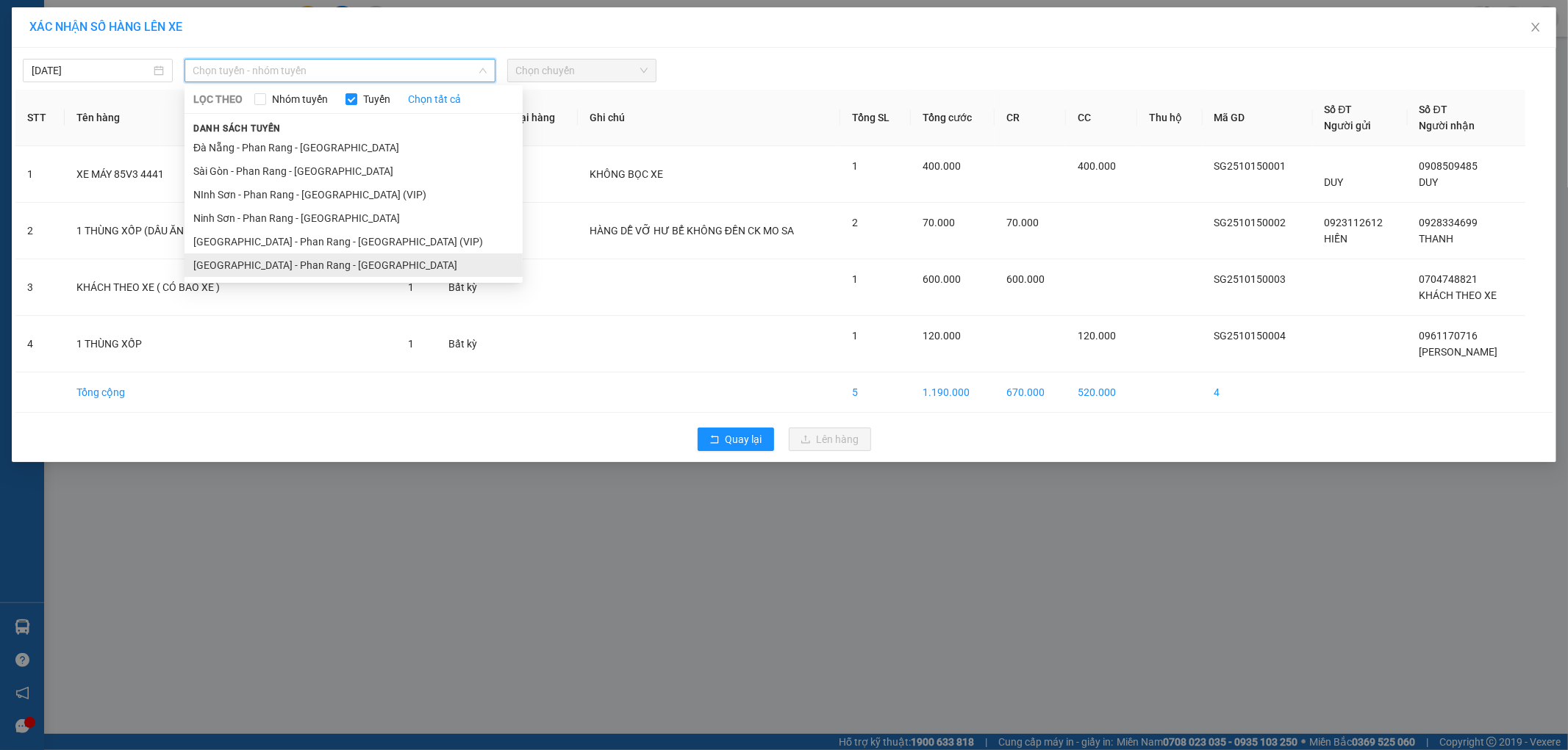
click at [262, 258] on li "[GEOGRAPHIC_DATA] - Phan Rang - [GEOGRAPHIC_DATA]" at bounding box center [353, 265] width 338 height 24
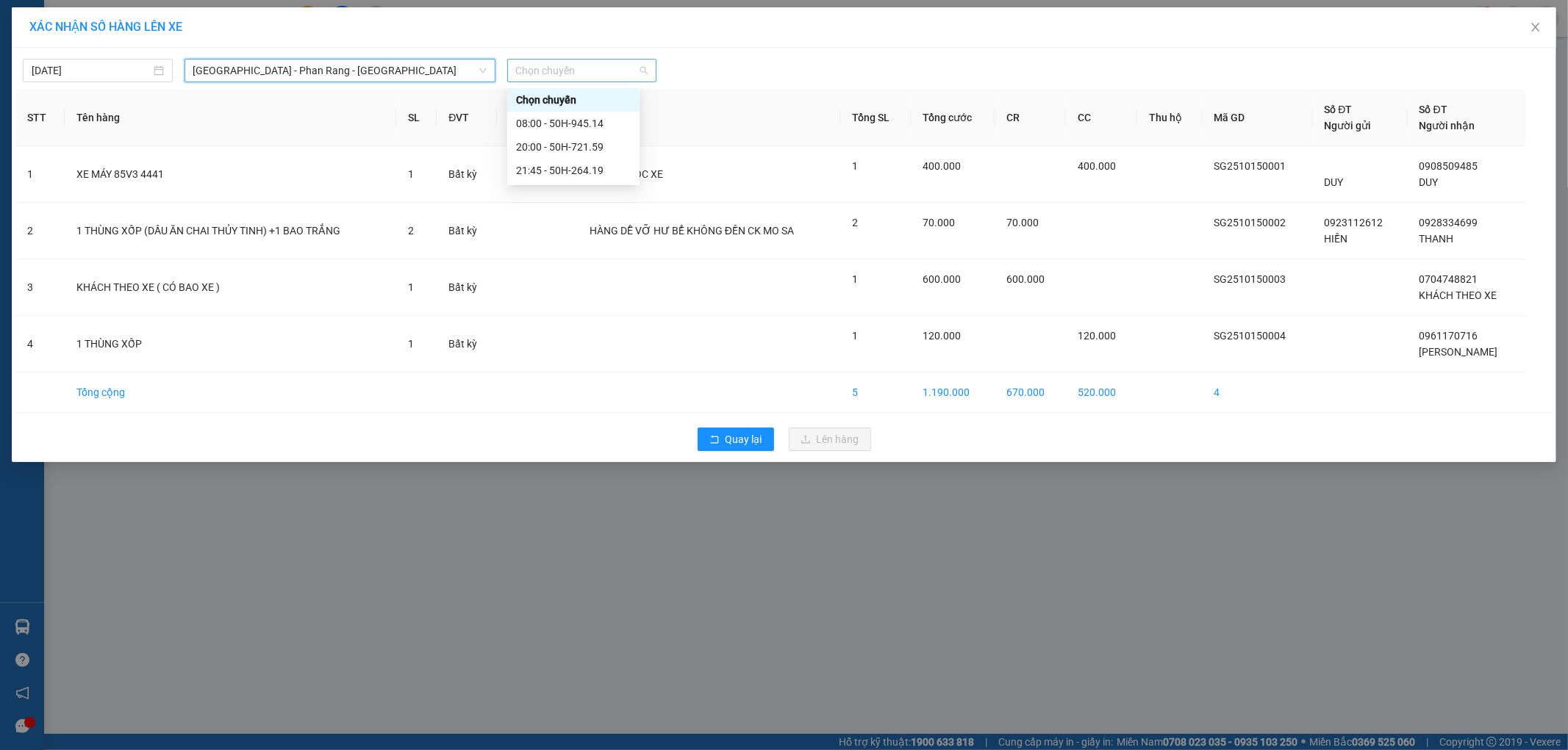
click at [594, 64] on span "Chọn chuyến" at bounding box center [583, 71] width 133 height 22
click at [572, 125] on div "08:00 - 50H-945.14" at bounding box center [573, 123] width 114 height 17
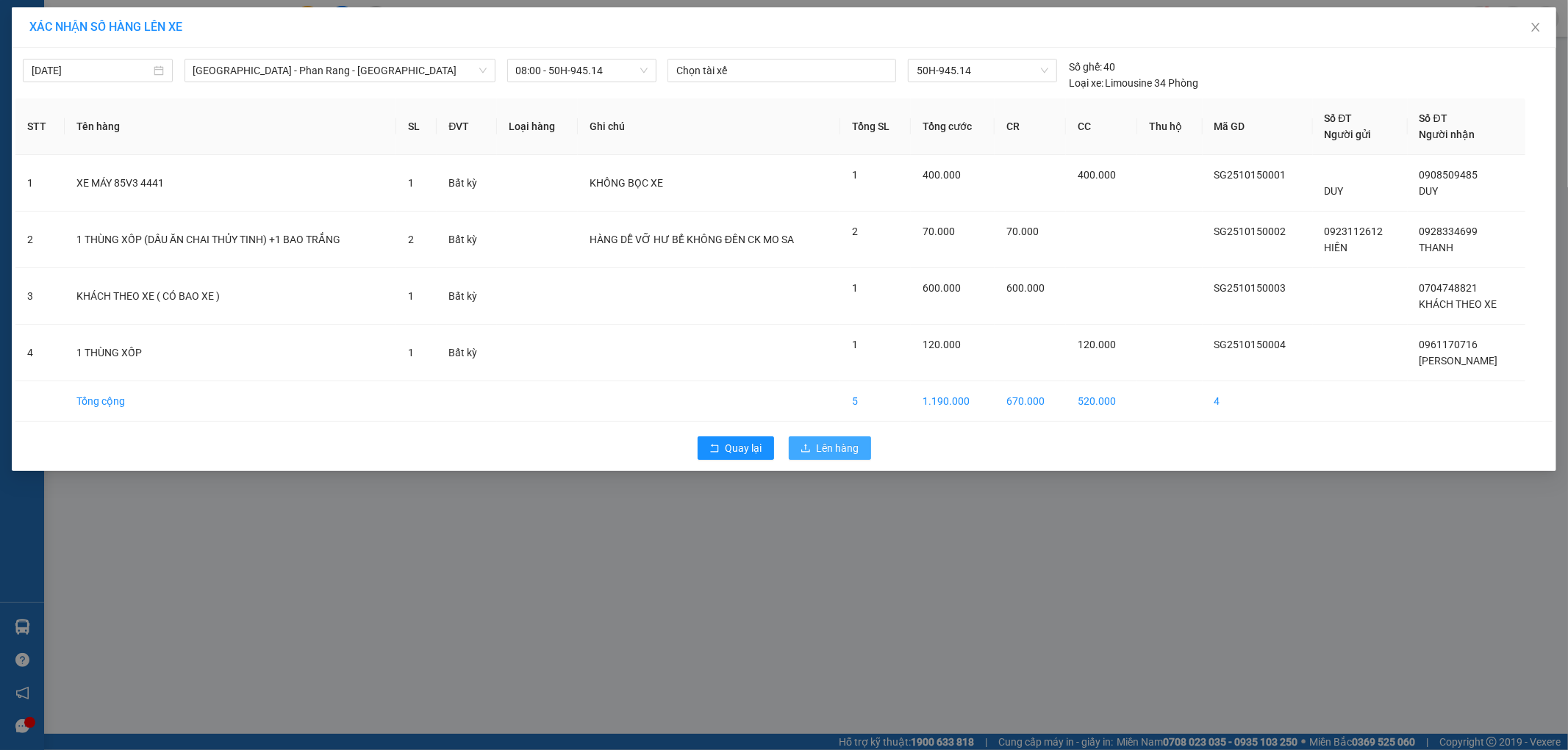
click at [826, 448] on span "Lên hàng" at bounding box center [838, 449] width 42 height 17
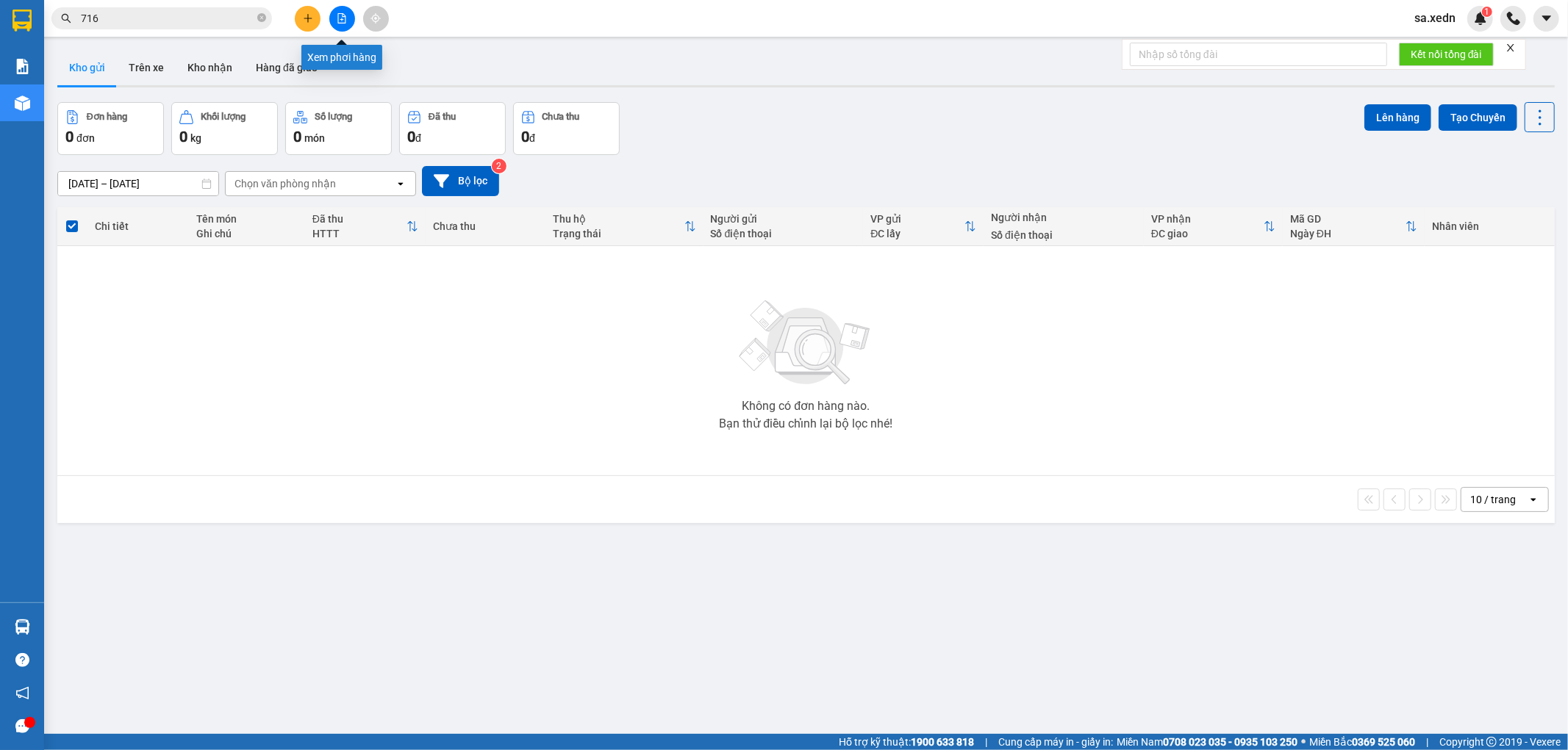
click at [344, 25] on button at bounding box center [342, 18] width 26 height 26
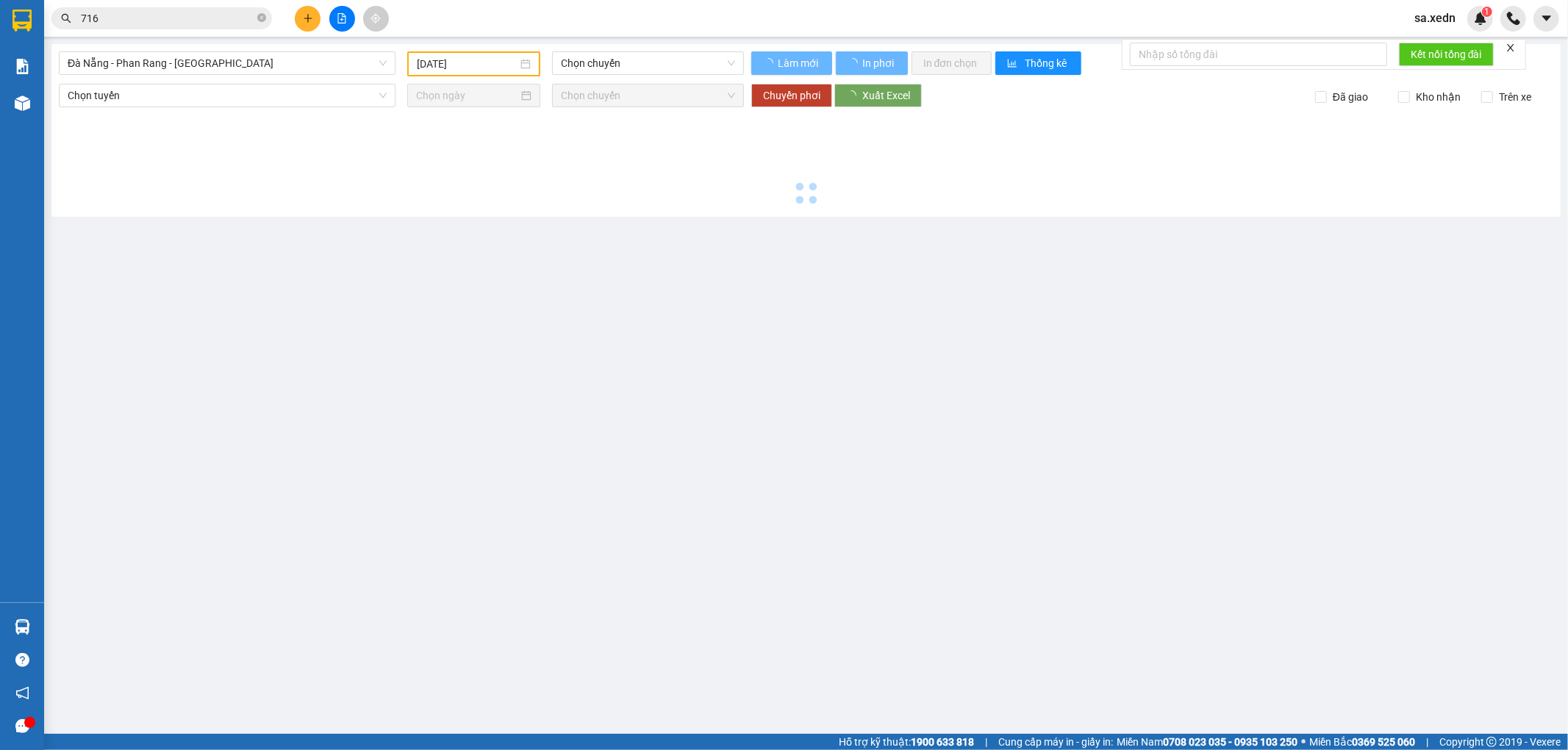
type input "[DATE]"
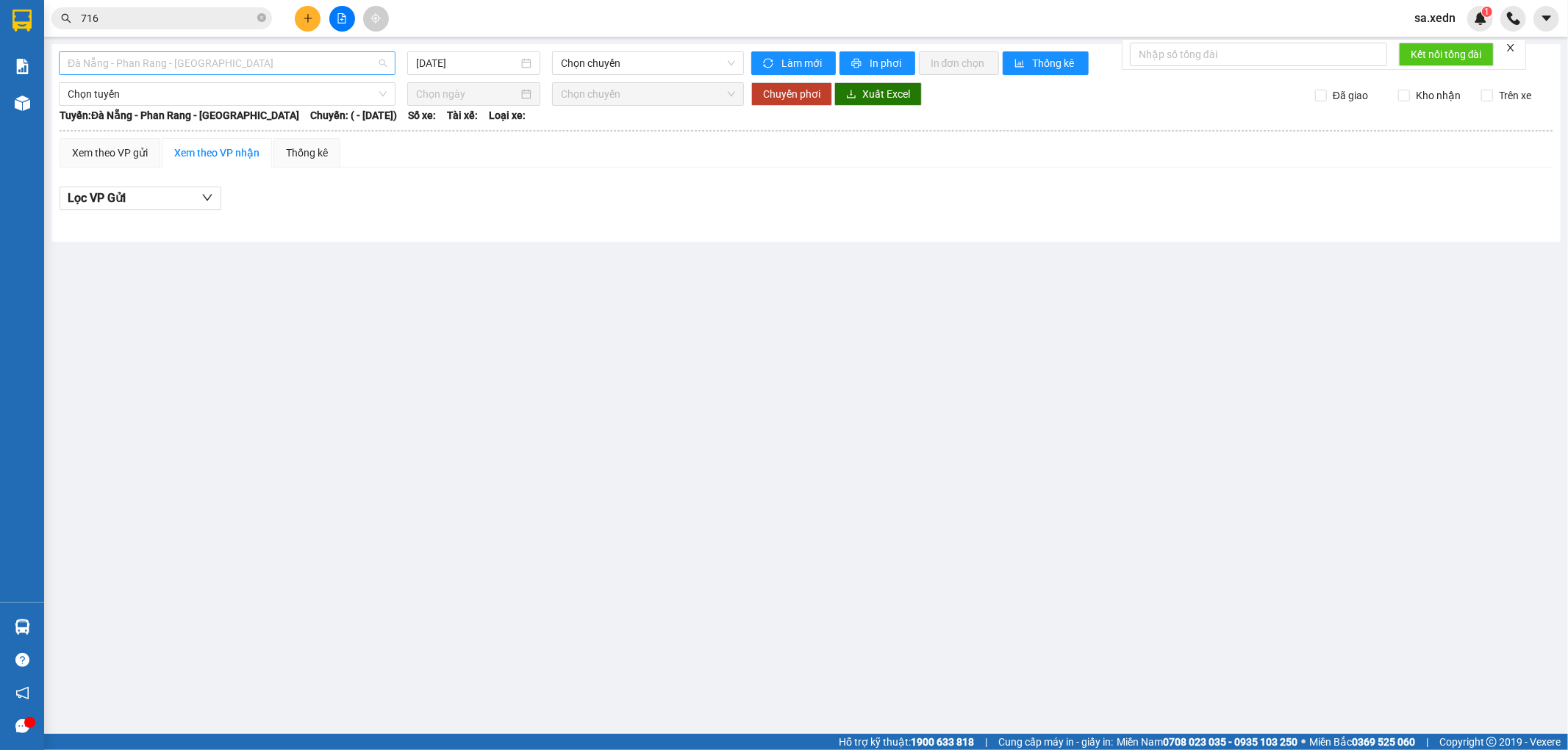
click at [219, 66] on span "Đà Nẵng - Phan Rang - [GEOGRAPHIC_DATA]" at bounding box center [227, 64] width 319 height 22
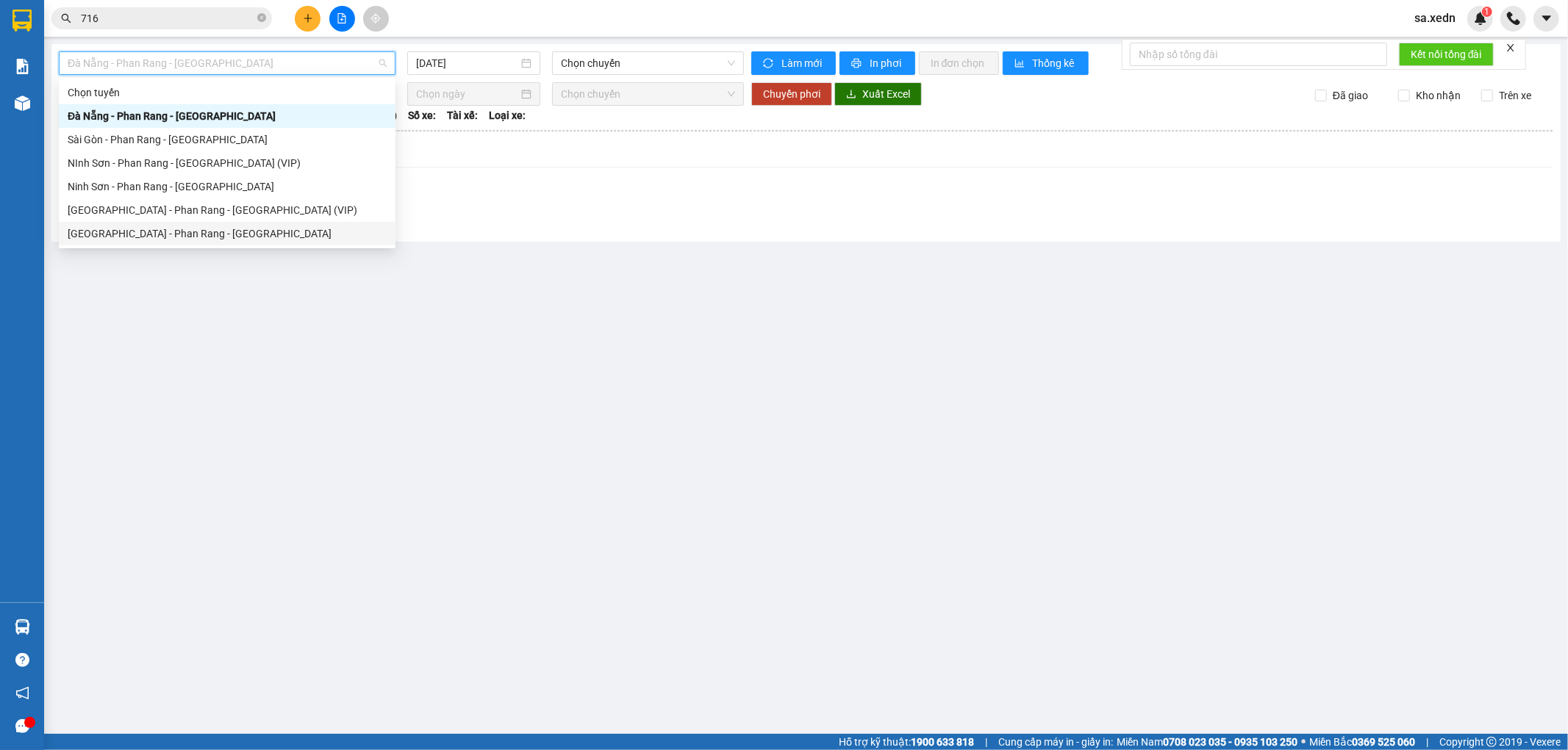
click at [170, 236] on div "[GEOGRAPHIC_DATA] - Phan Rang - [GEOGRAPHIC_DATA]" at bounding box center [227, 234] width 319 height 17
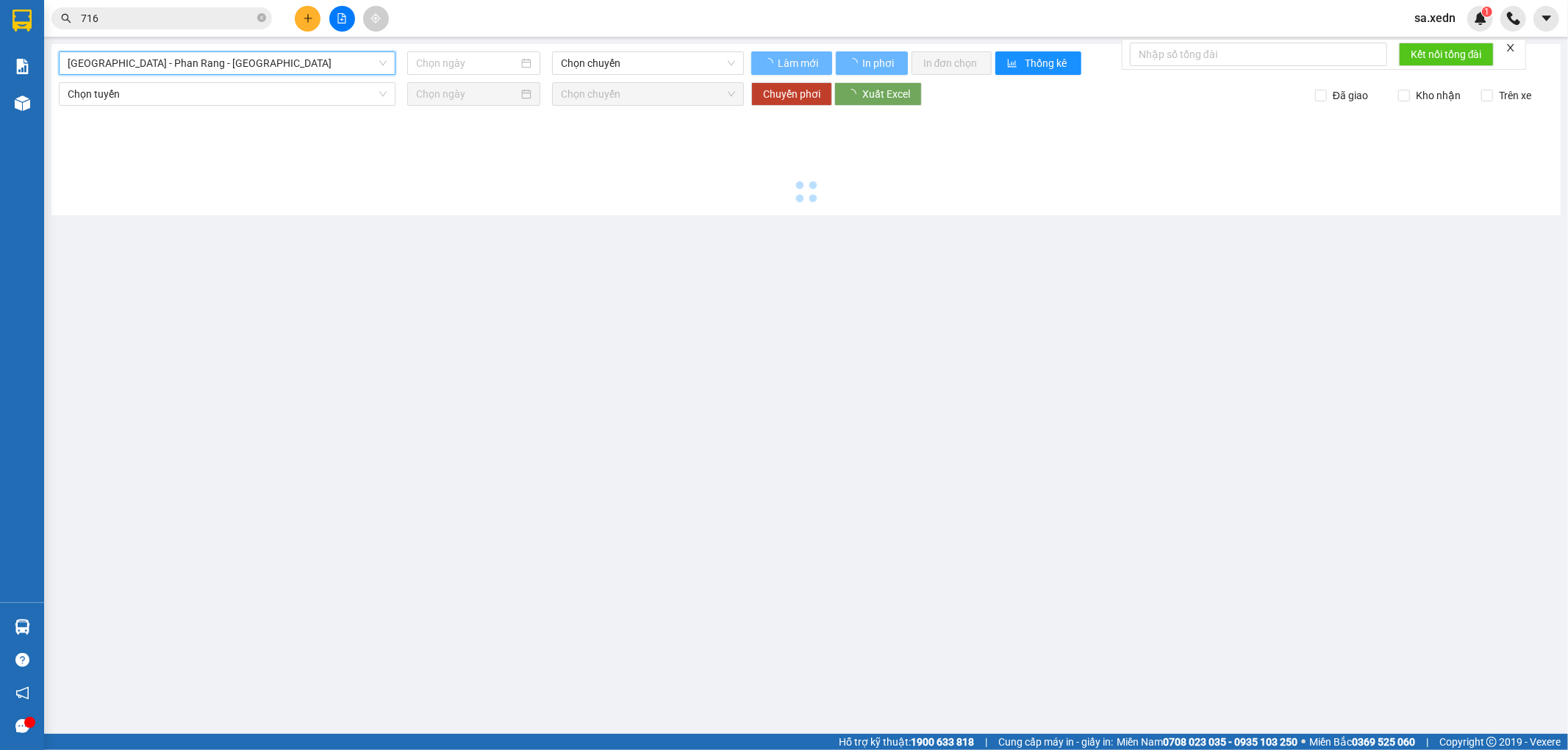
type input "[DATE]"
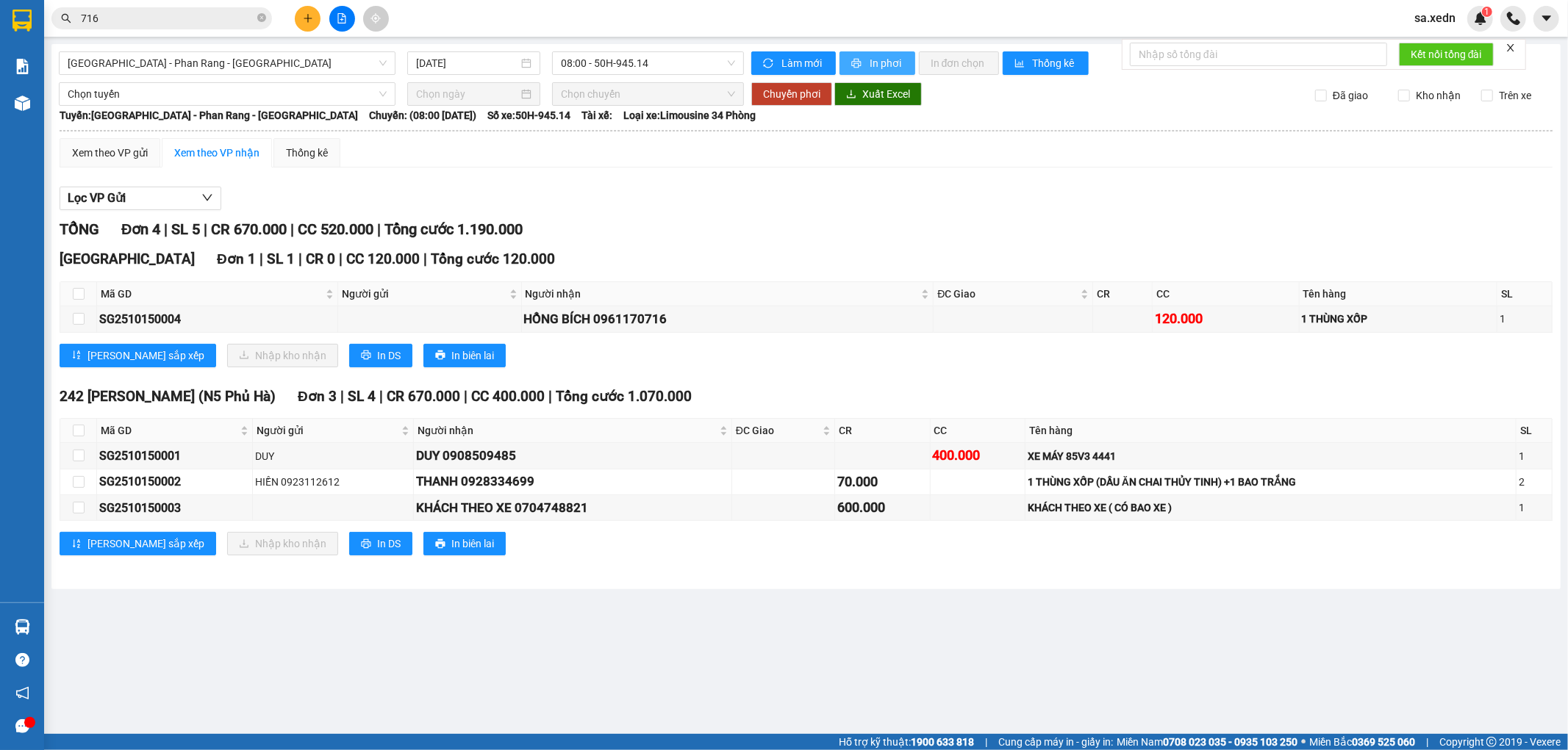
click at [894, 64] on span "In phơi" at bounding box center [886, 64] width 34 height 17
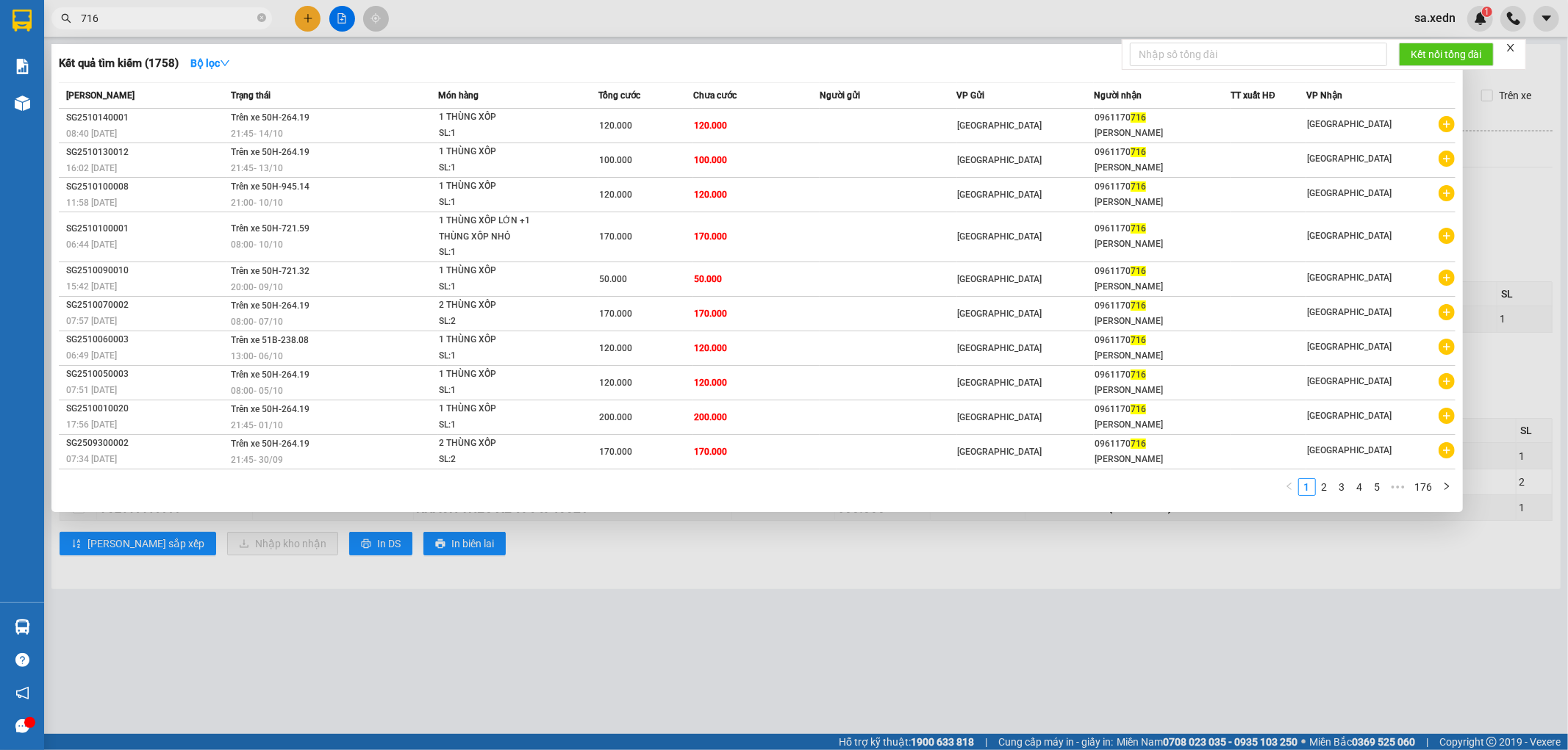
click at [208, 11] on input "716" at bounding box center [168, 18] width 173 height 17
type input "7"
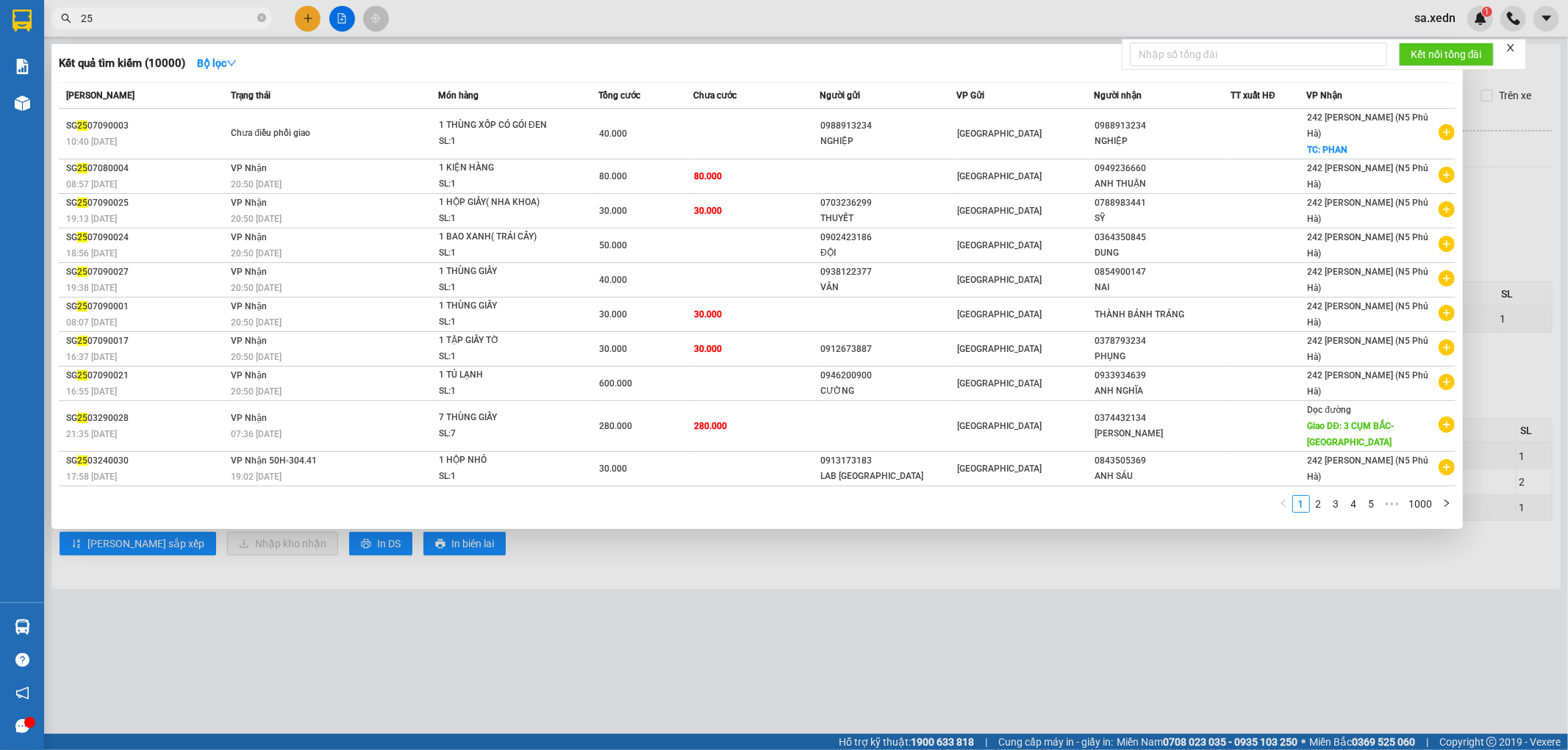
type input "2"
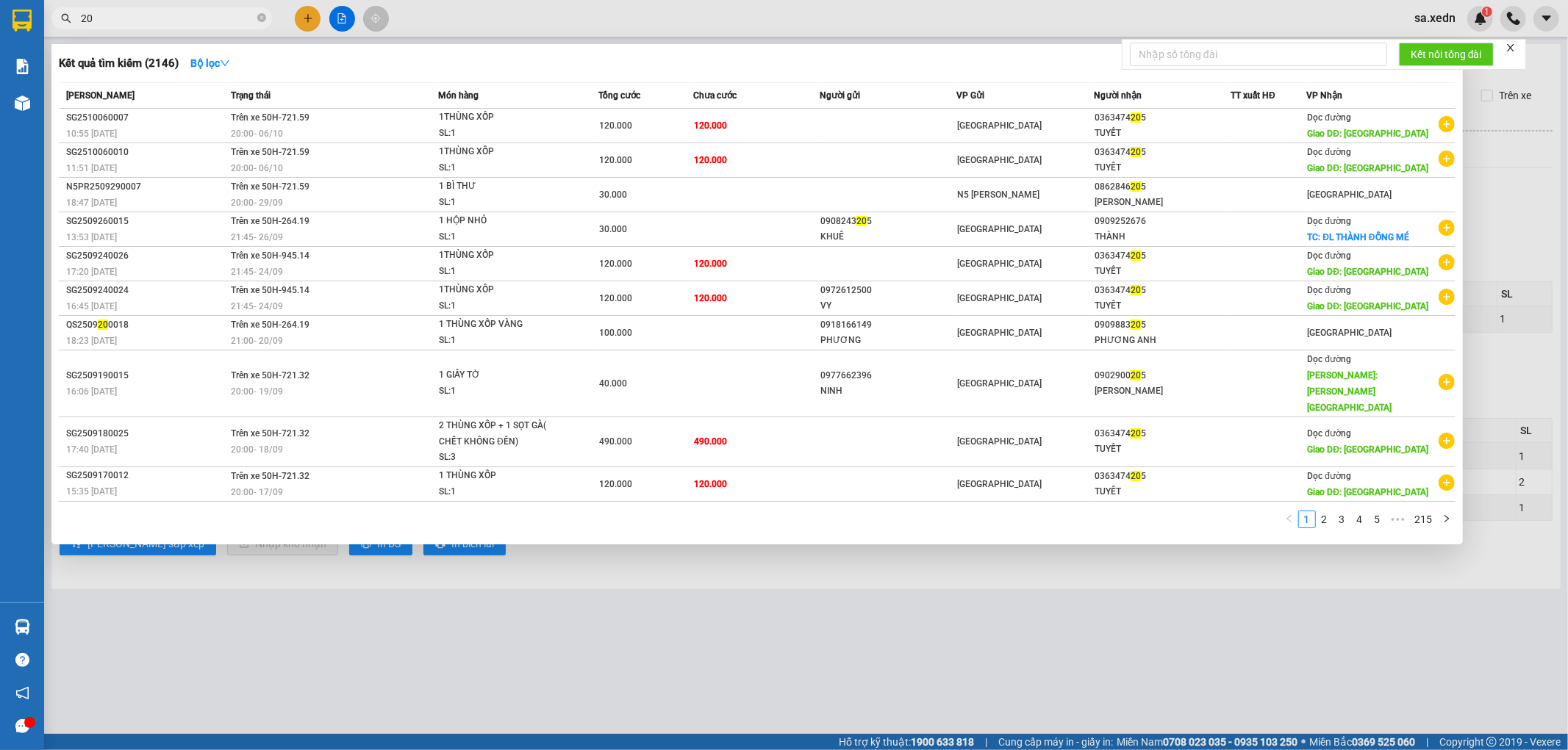
type input "2"
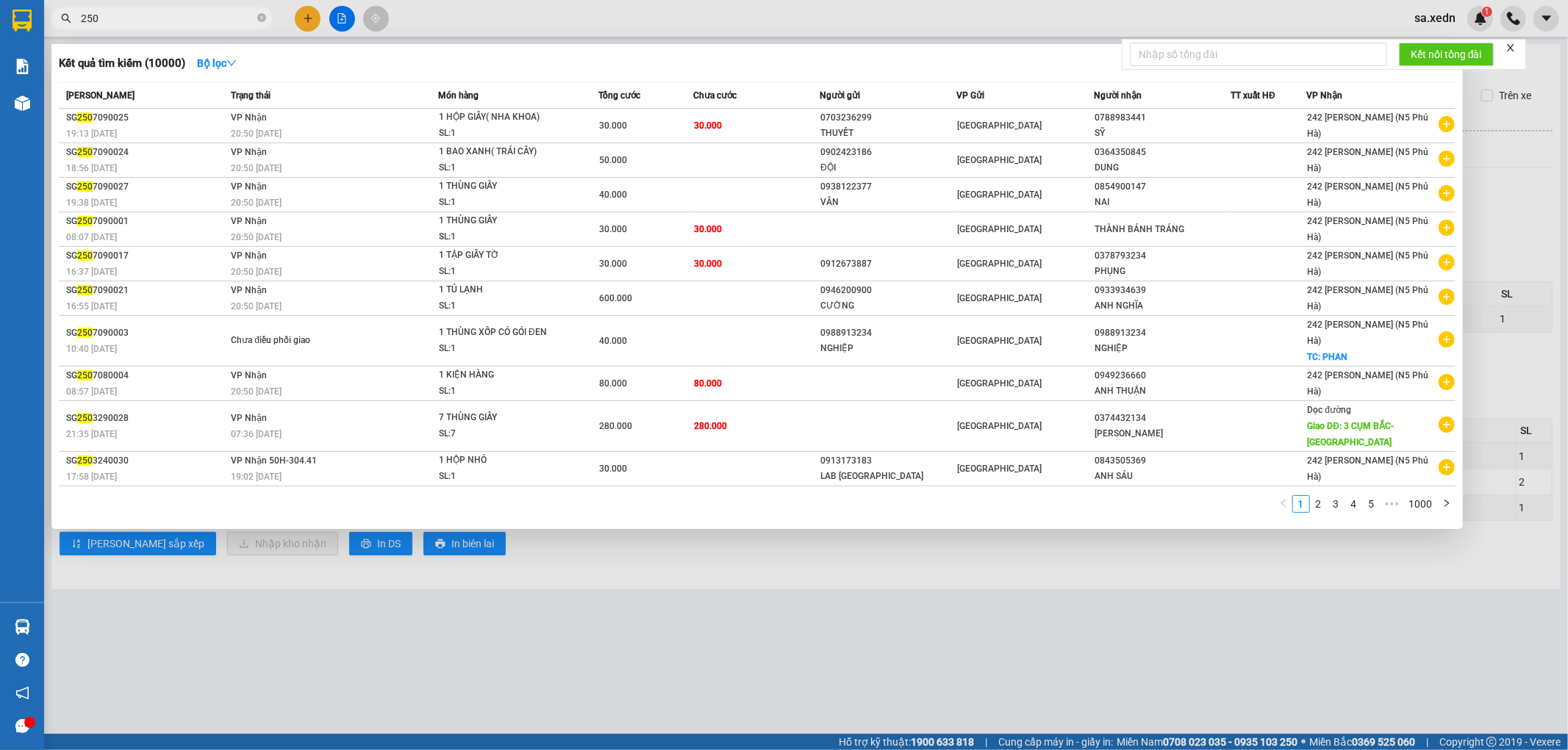
type input "250"
click at [257, 18] on icon "close-circle" at bounding box center [262, 18] width 9 height 9
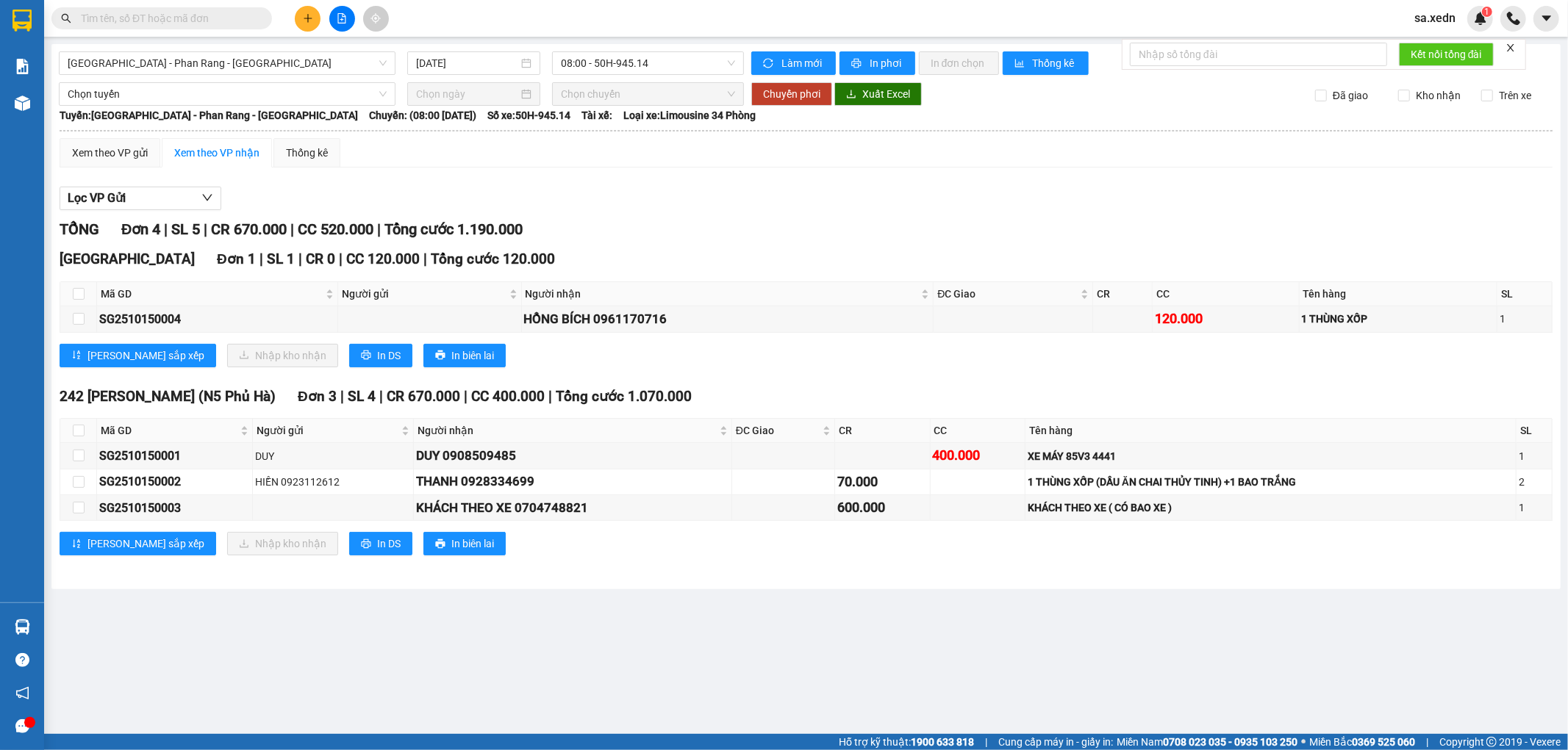
click at [231, 23] on input "text" at bounding box center [168, 18] width 173 height 17
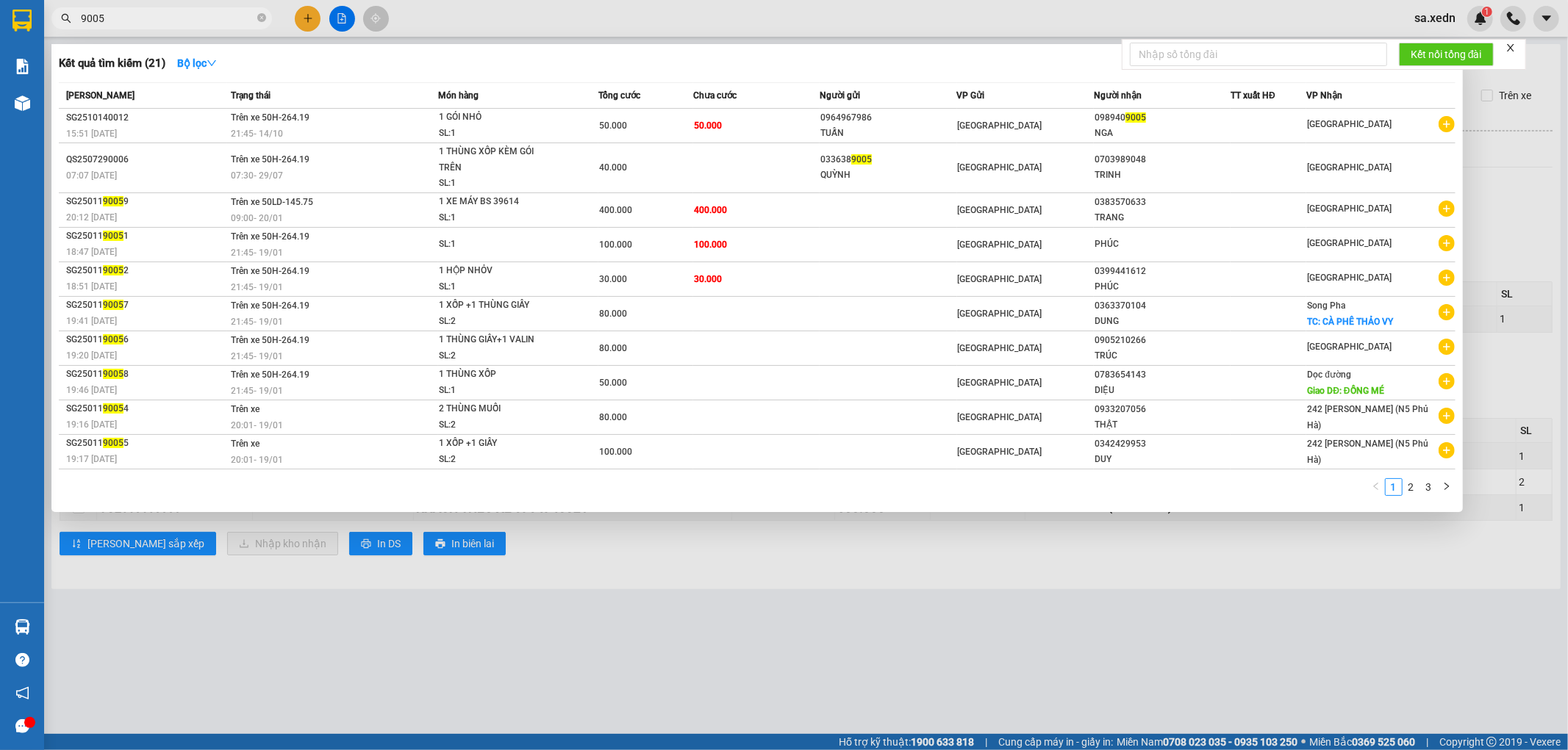
type input "9005"
click at [318, 12] on div at bounding box center [784, 375] width 1568 height 750
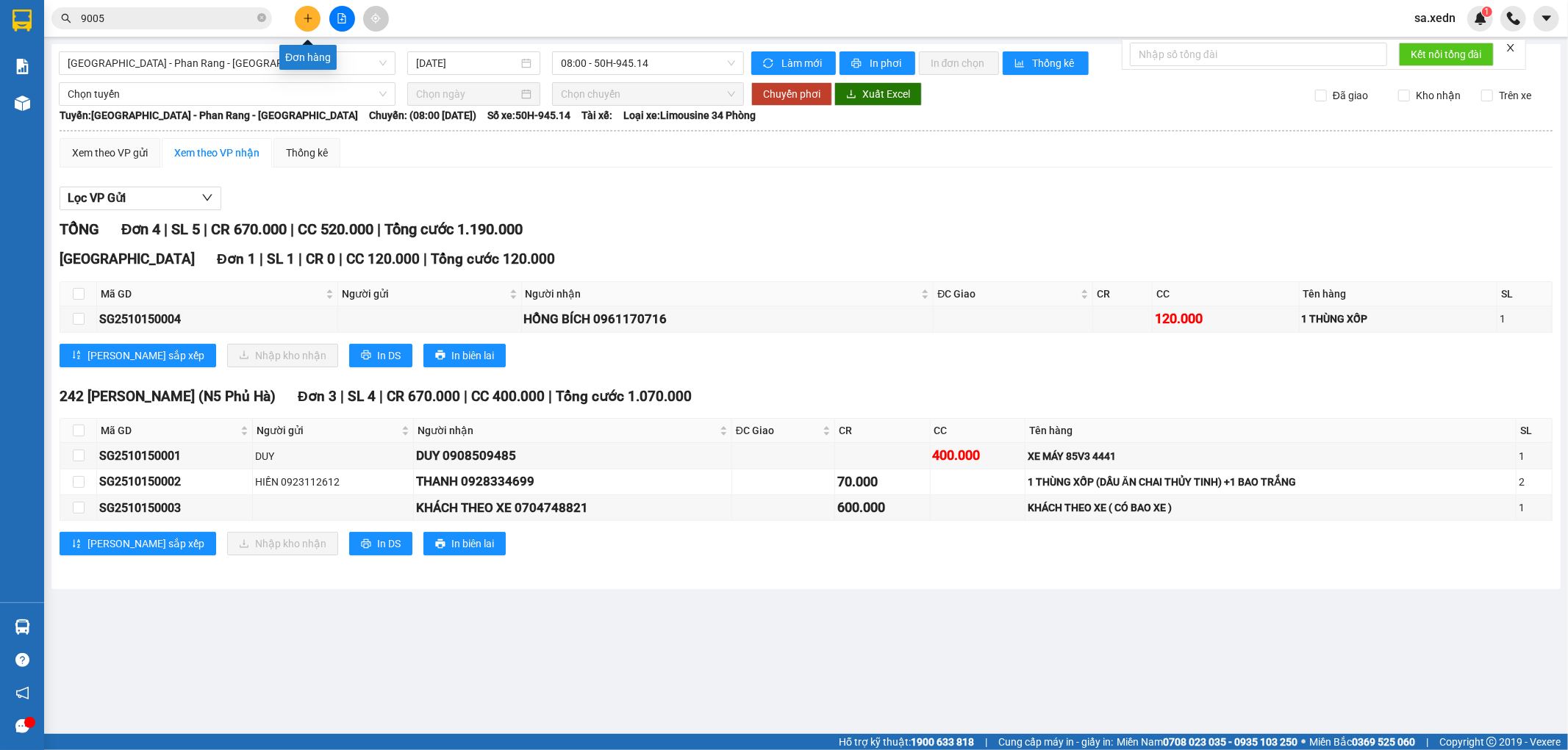
click at [305, 18] on icon "plus" at bounding box center [307, 18] width 8 height 1
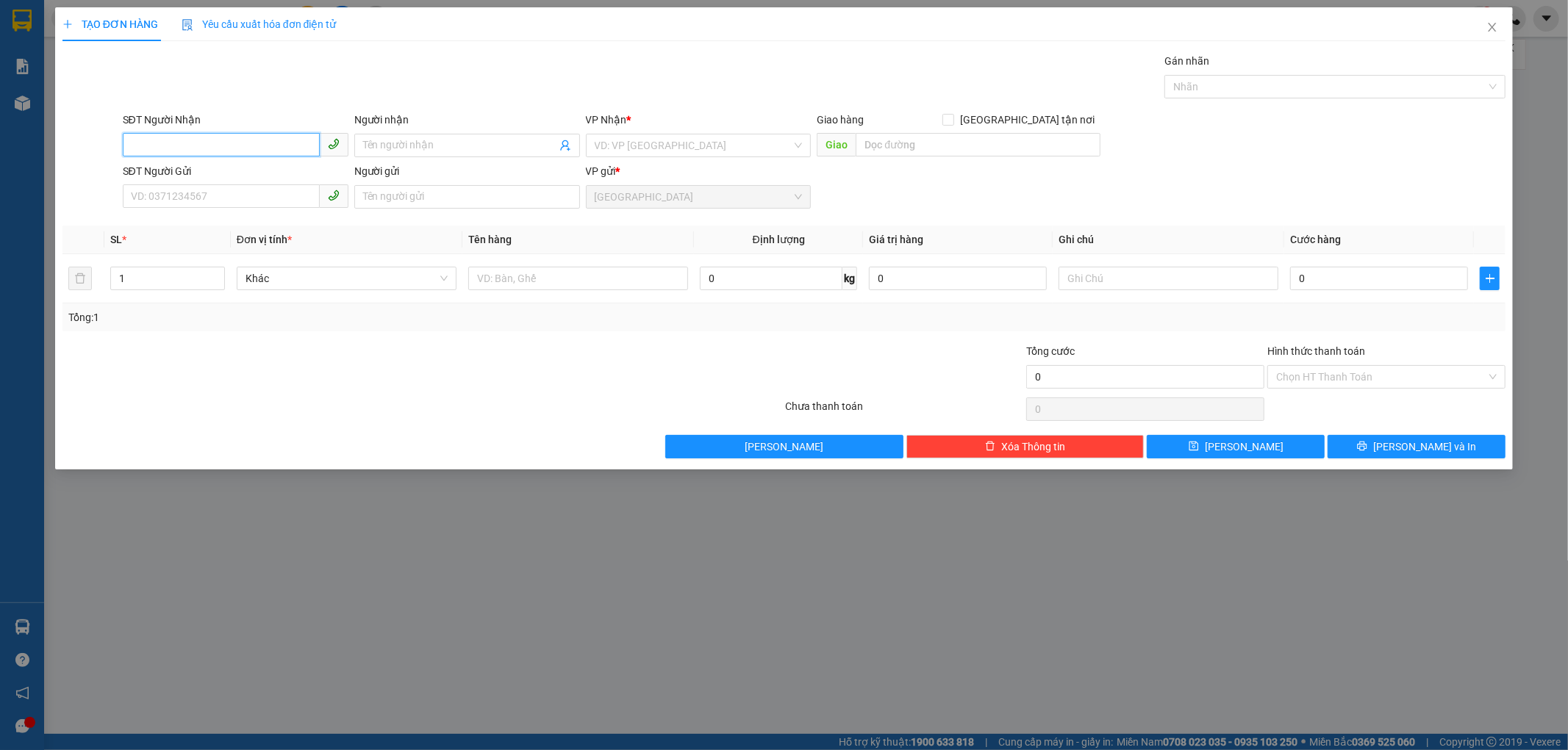
click at [197, 143] on input "SĐT Người Nhận" at bounding box center [221, 145] width 197 height 24
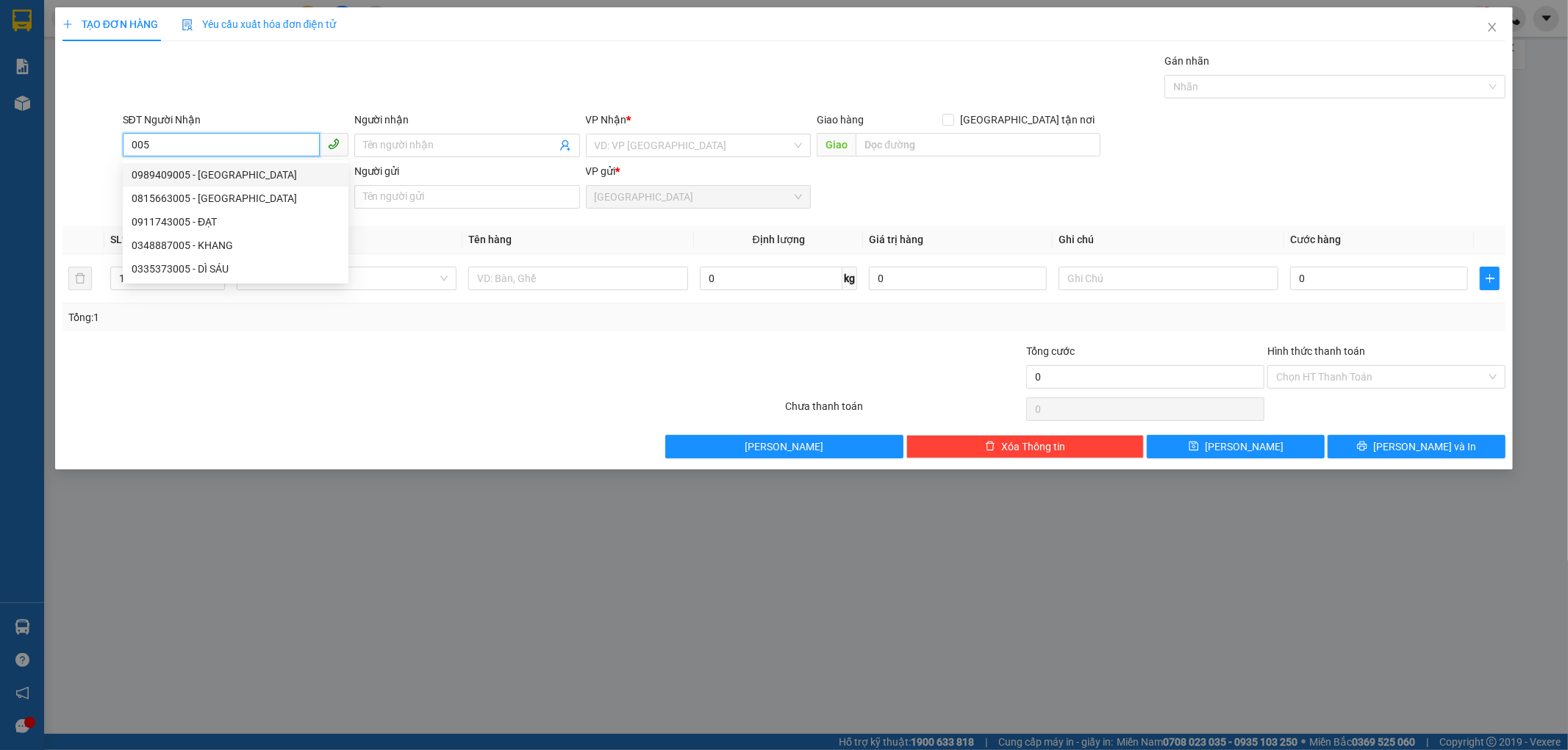
click at [191, 170] on div "0989409005 - [GEOGRAPHIC_DATA]" at bounding box center [236, 175] width 208 height 17
type input "0989409005"
type input "NGA"
type input "50.000"
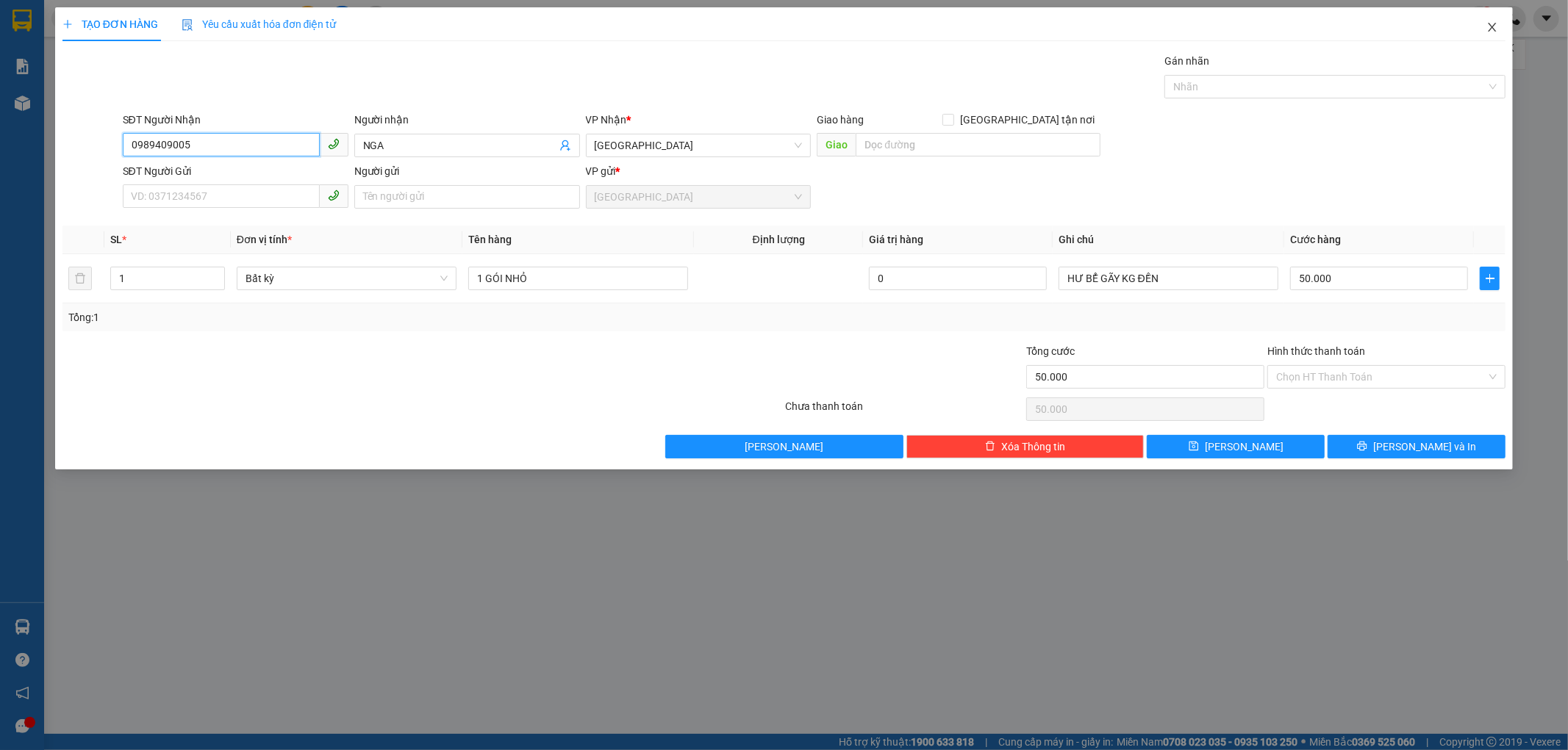
type input "0989409005"
click at [1490, 34] on span "Close" at bounding box center [1491, 28] width 41 height 41
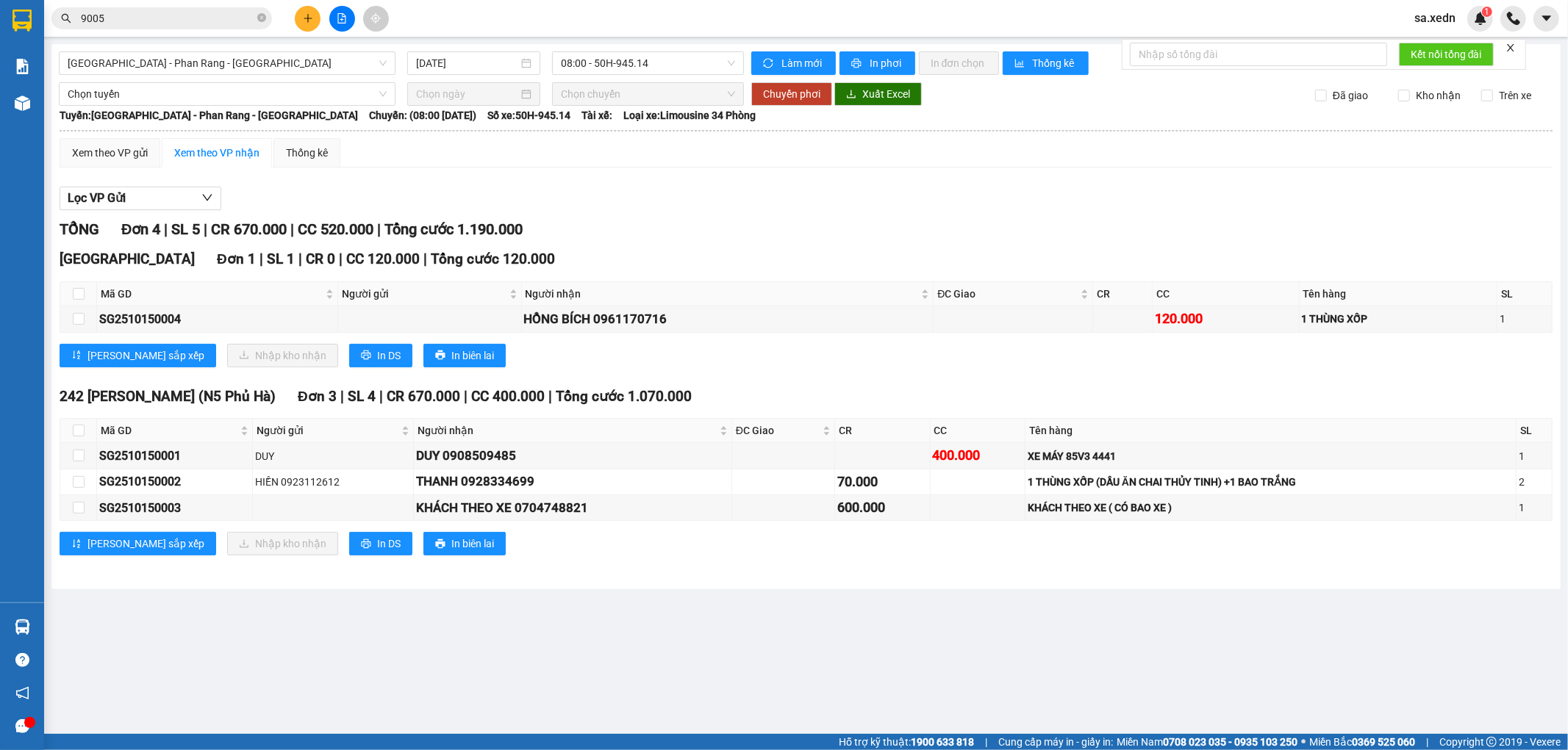
click at [206, 13] on input "9005" at bounding box center [168, 18] width 173 height 17
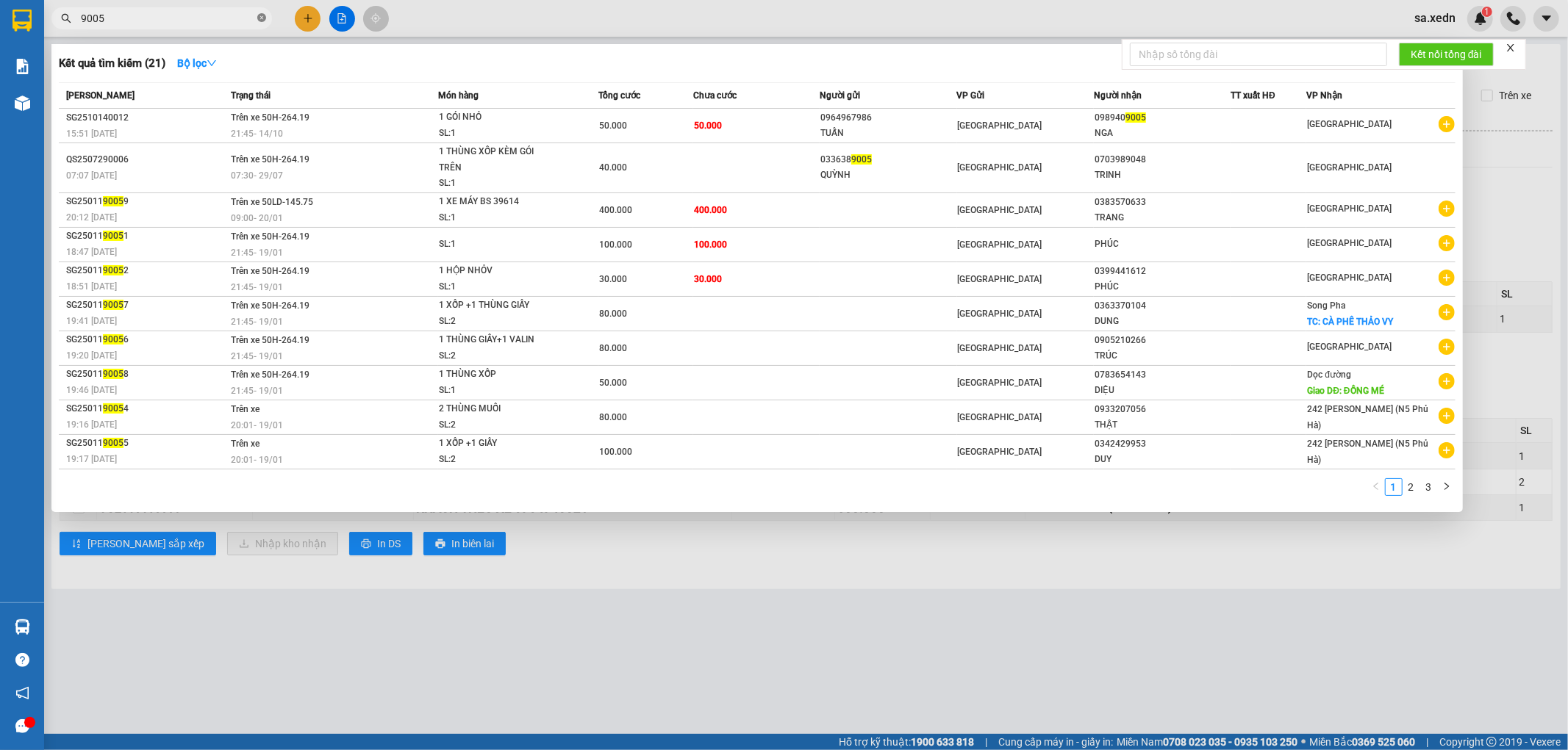
click at [259, 13] on icon "close-circle" at bounding box center [262, 18] width 9 height 9
